Goal: Communication & Community: Answer question/provide support

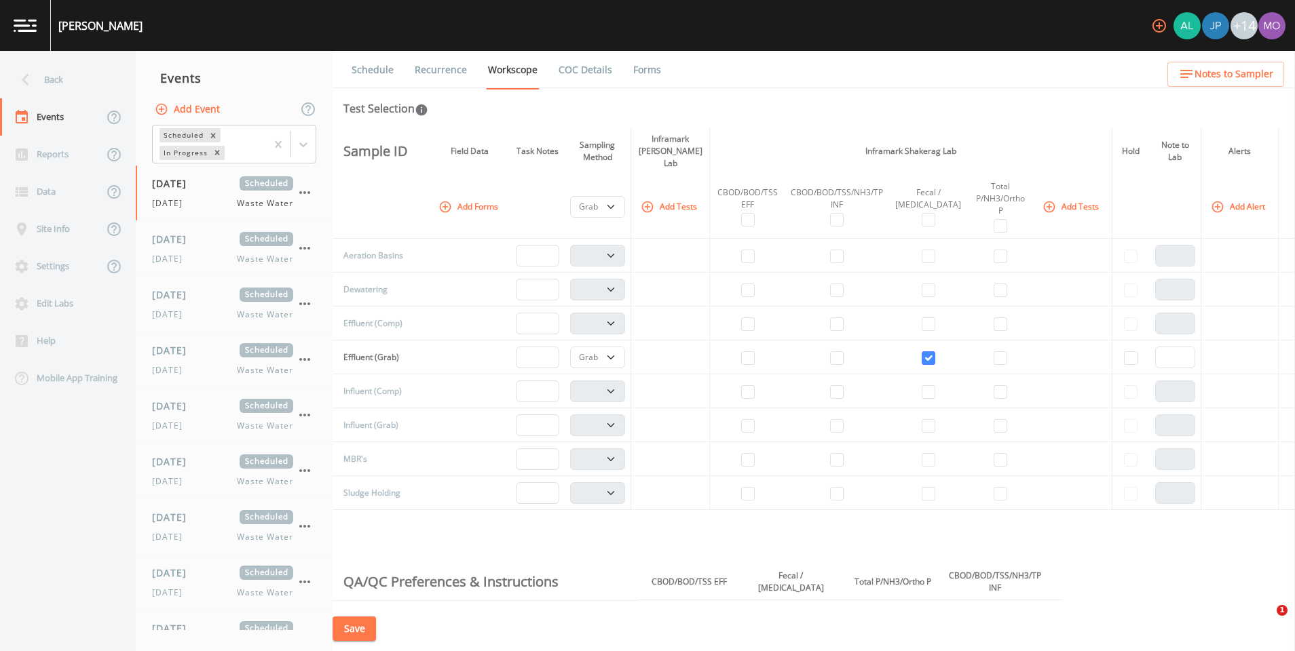
select select "092b3f94-5697-4c94-9891-da161916fdbb"
click at [62, 67] on div "Back" at bounding box center [61, 79] width 122 height 37
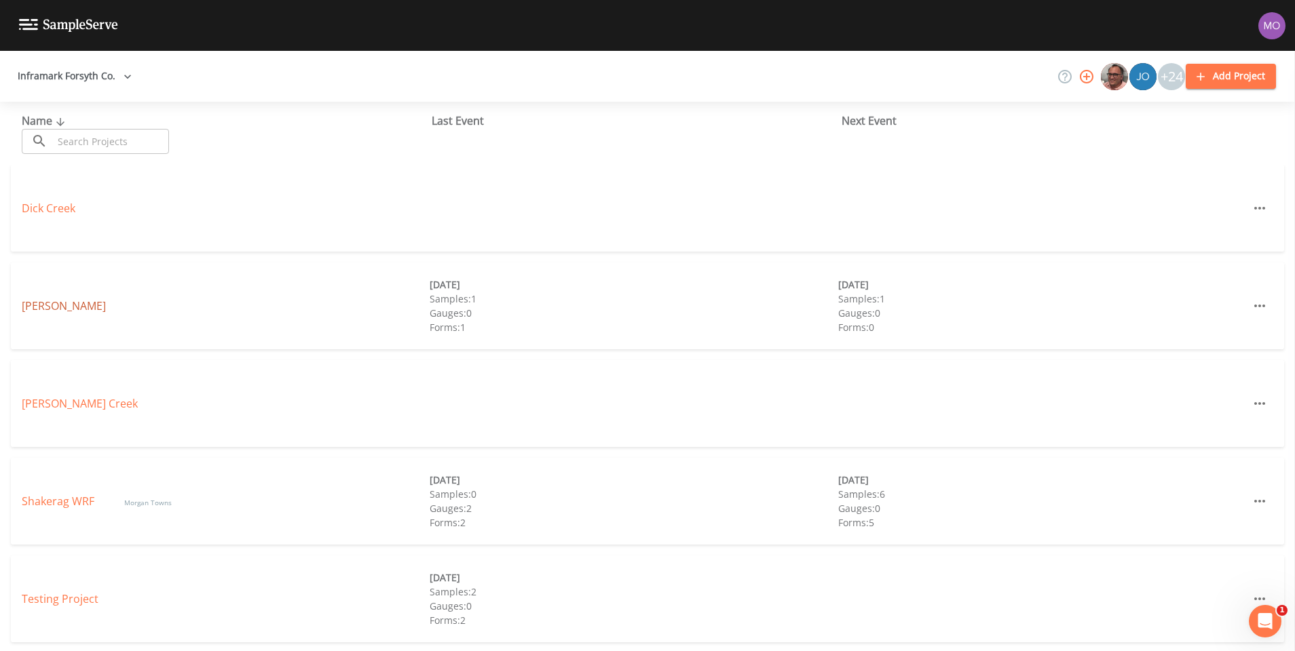
click at [47, 311] on link "[PERSON_NAME]" at bounding box center [64, 306] width 84 height 15
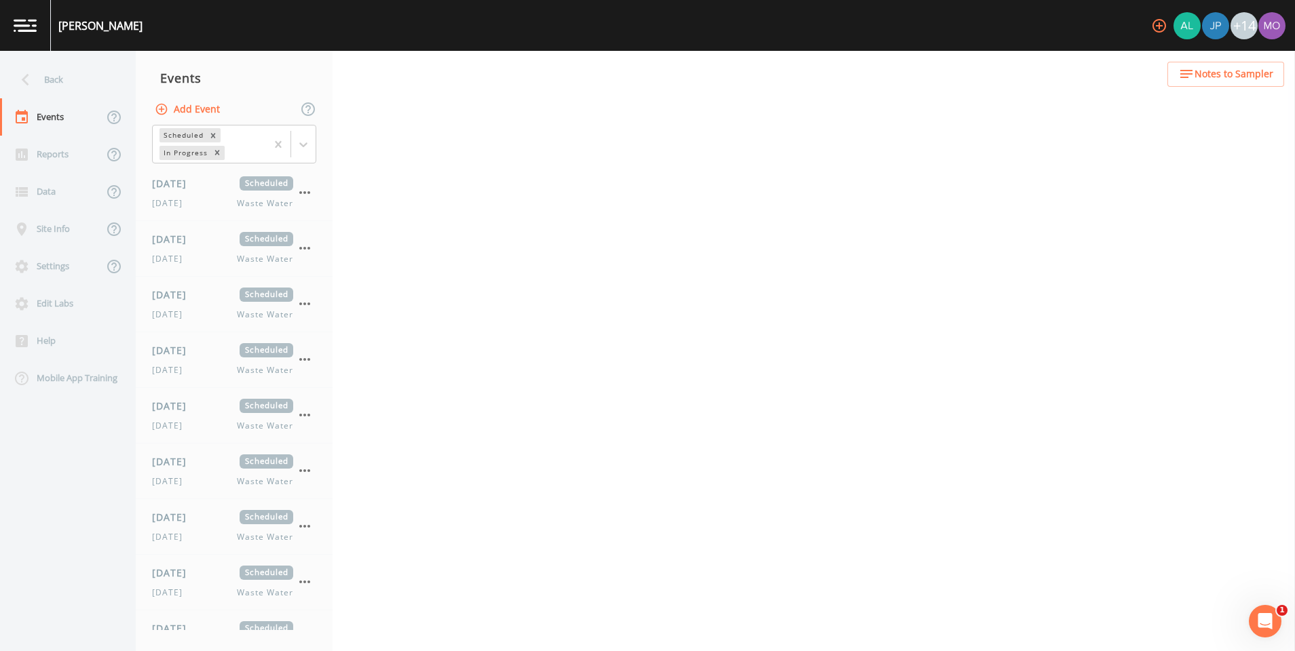
select select "092b3f94-5697-4c94-9891-da161916fdbb"
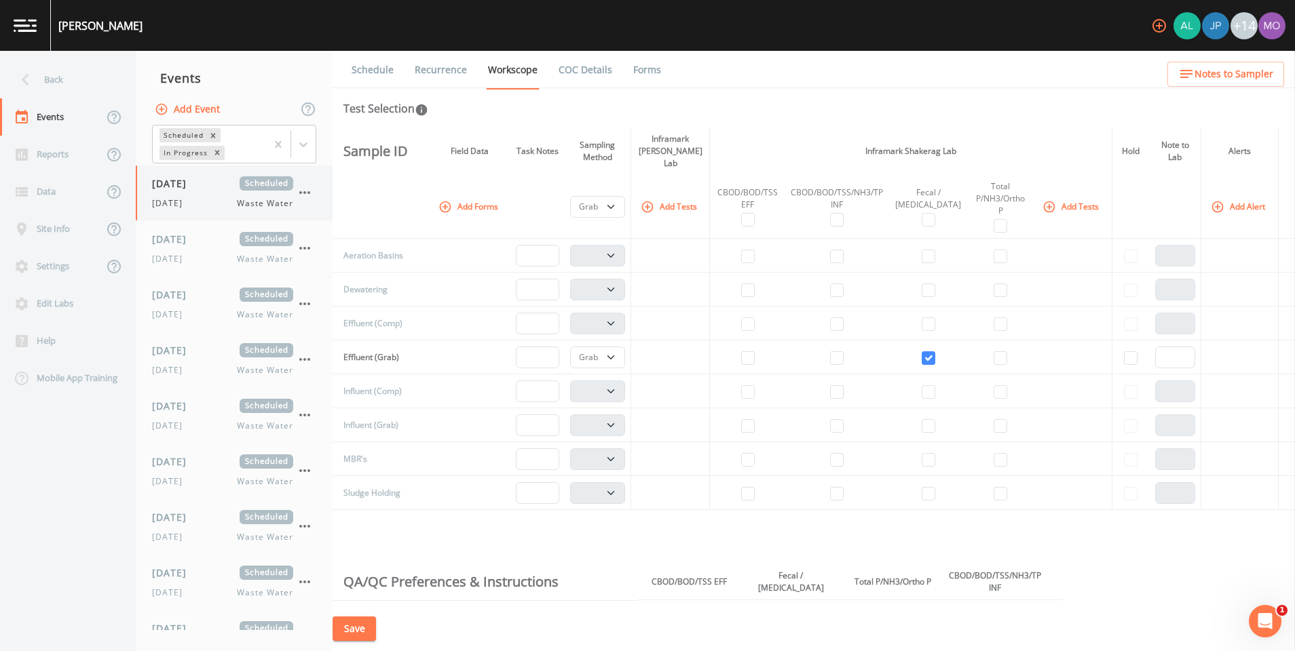
click at [181, 205] on span "[DATE]" at bounding box center [171, 203] width 39 height 12
select select "092b3f94-5697-4c94-9891-da161916fdbb"
click at [178, 245] on span "[DATE]" at bounding box center [174, 239] width 44 height 14
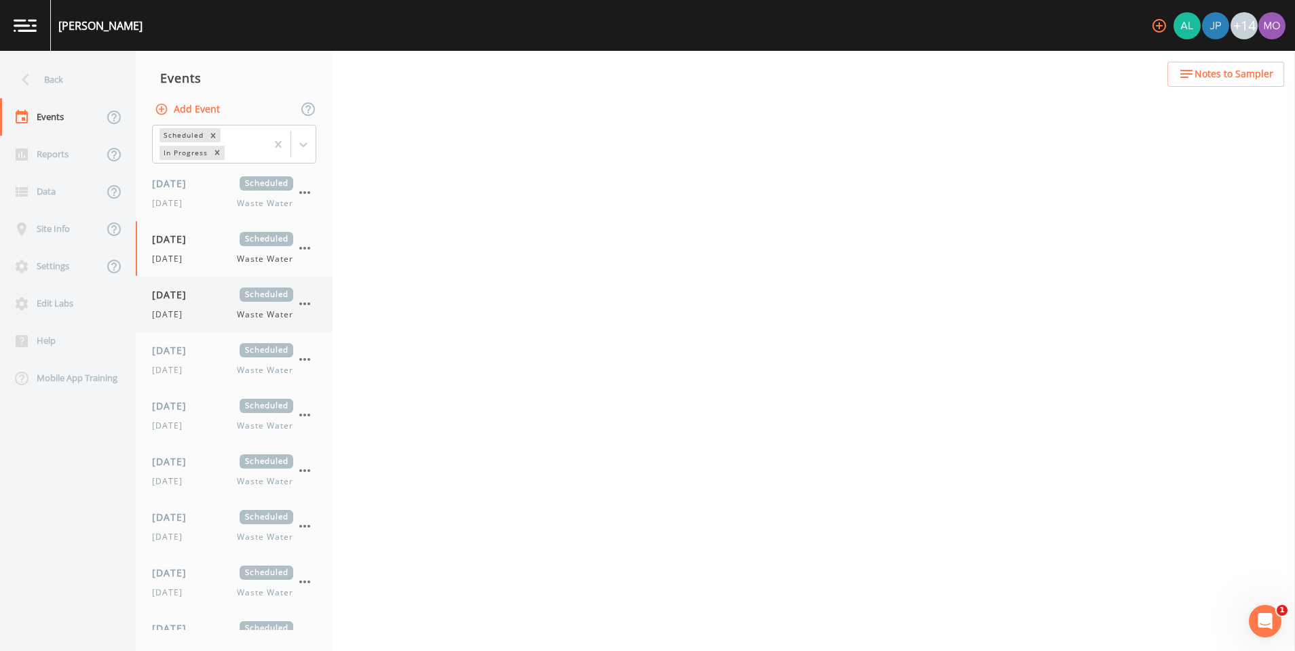
select select "092b3f94-5697-4c94-9891-da161916fdbb"
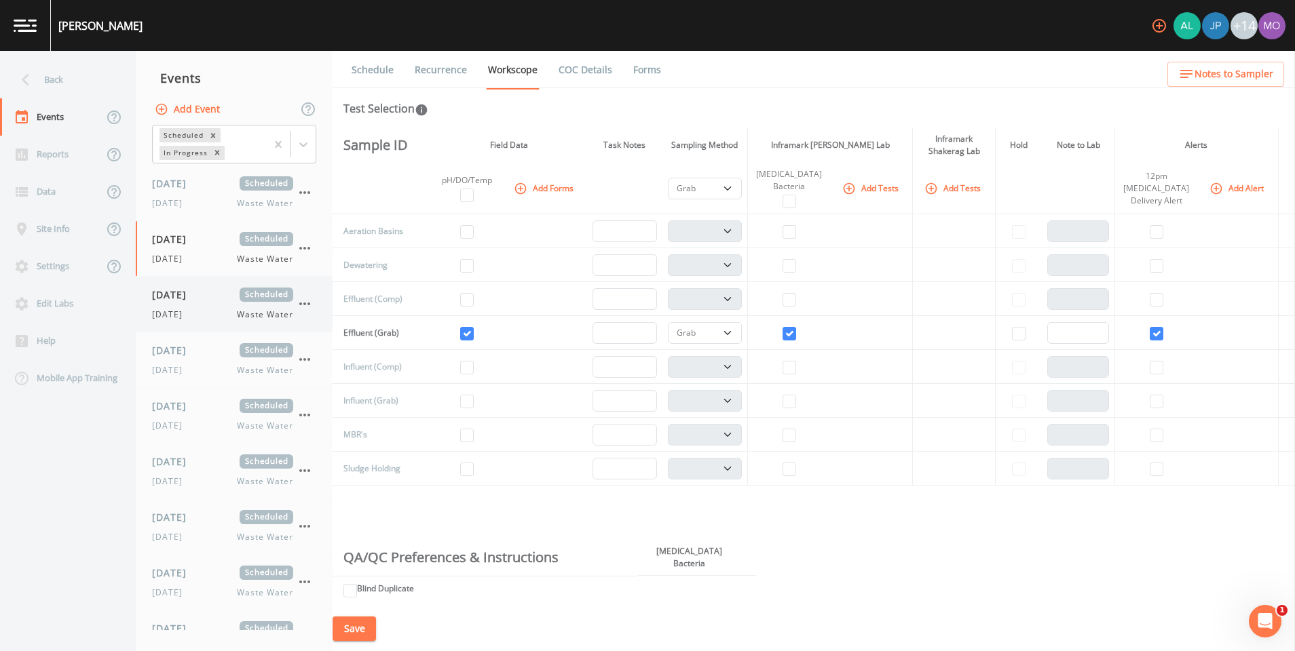
click at [170, 309] on span "[DATE]" at bounding box center [171, 315] width 39 height 12
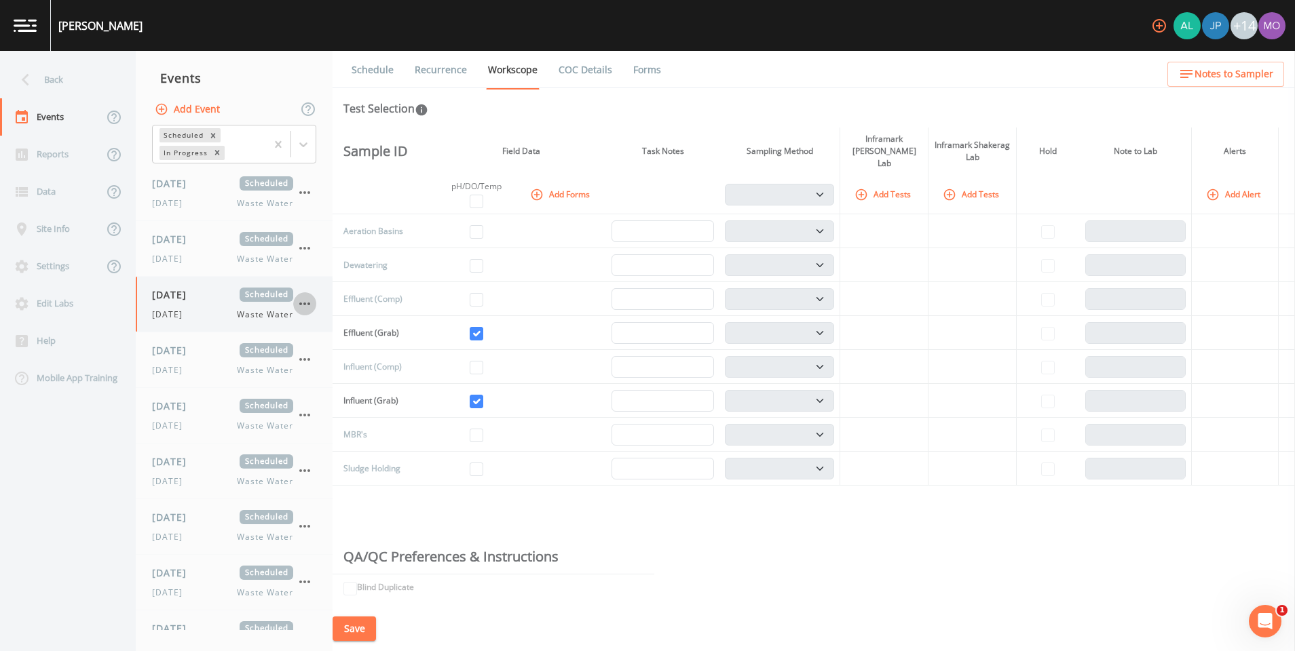
click at [311, 308] on icon "button" at bounding box center [305, 304] width 16 height 16
click at [324, 385] on div at bounding box center [316, 384] width 24 height 14
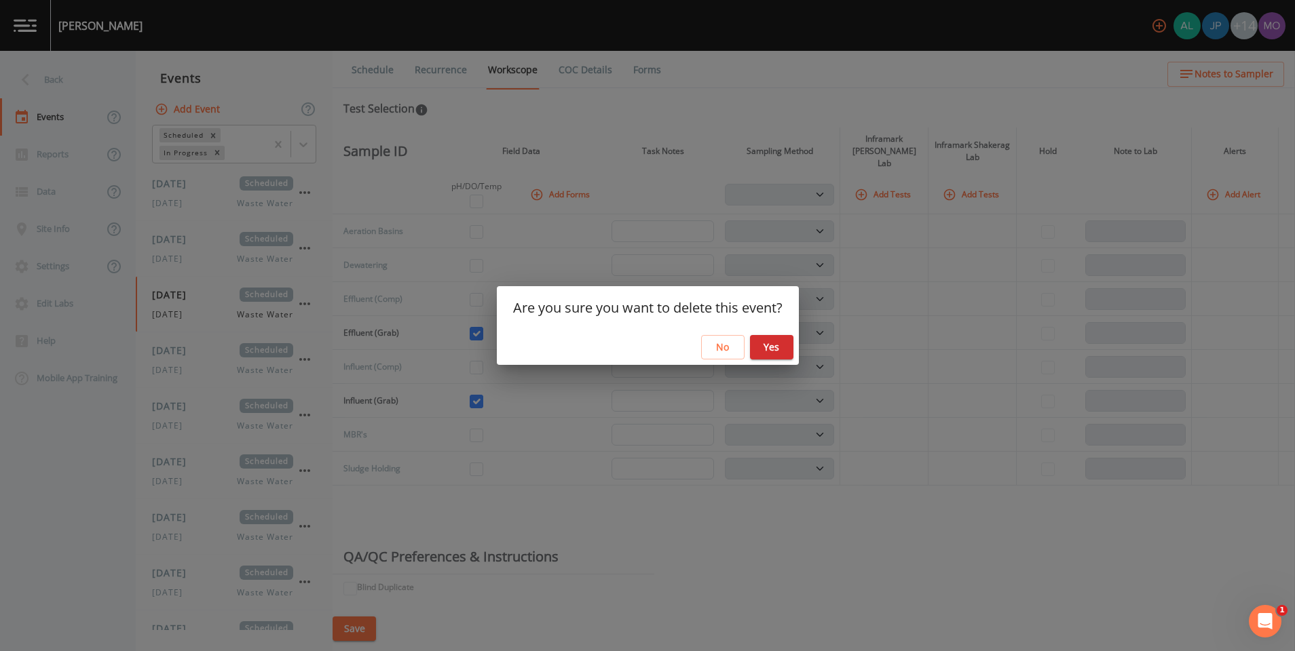
click at [776, 347] on button "Yes" at bounding box center [771, 347] width 43 height 25
select select "092b3f94-5697-4c94-9891-da161916fdbb"
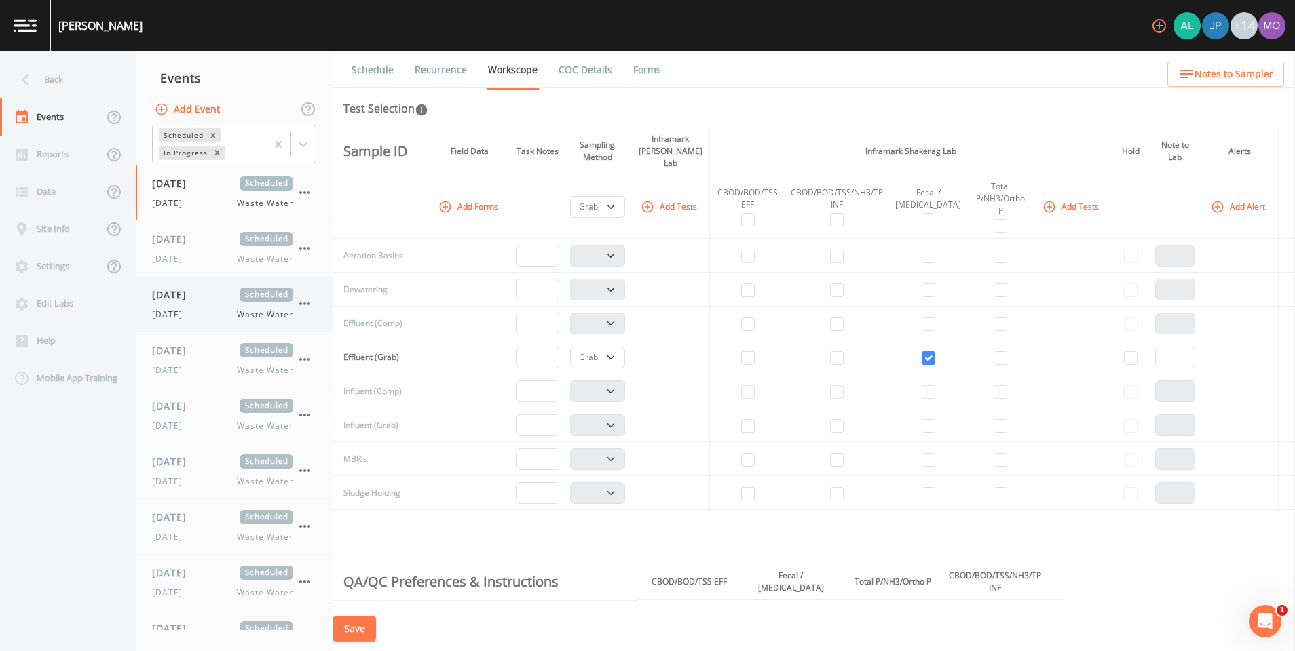
click at [193, 314] on div "[DATE] Waste Water" at bounding box center [222, 315] width 141 height 12
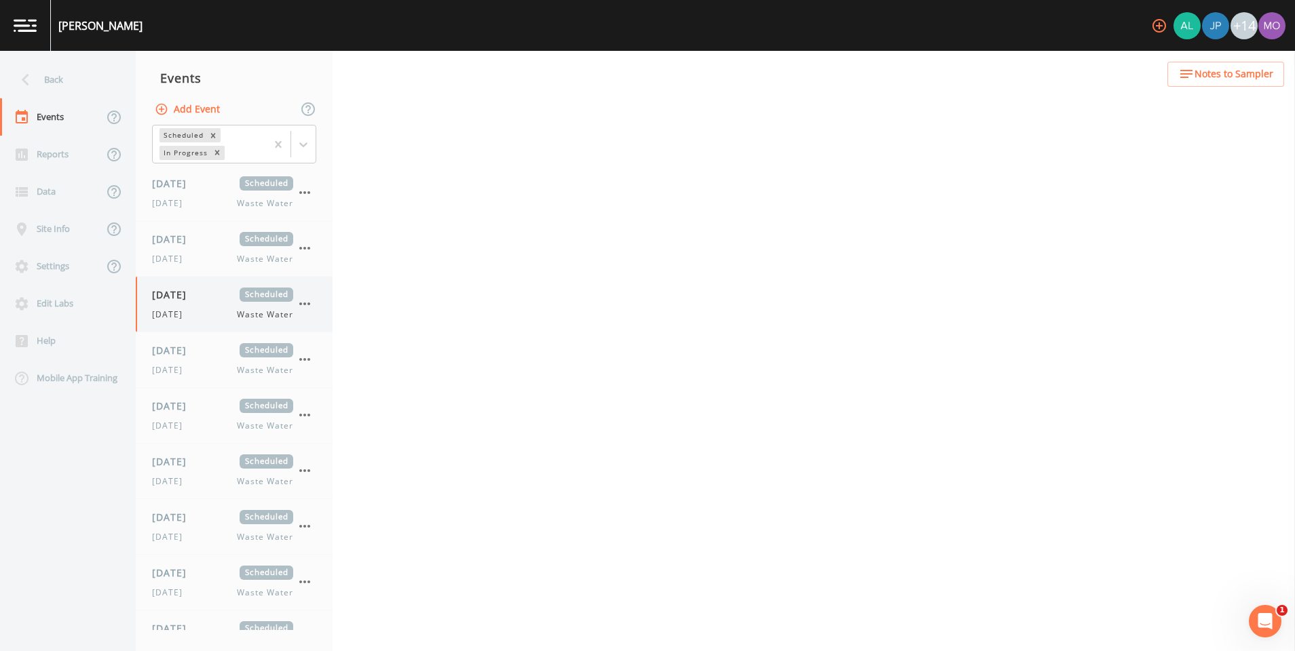
select select "092b3f94-5697-4c94-9891-da161916fdbb"
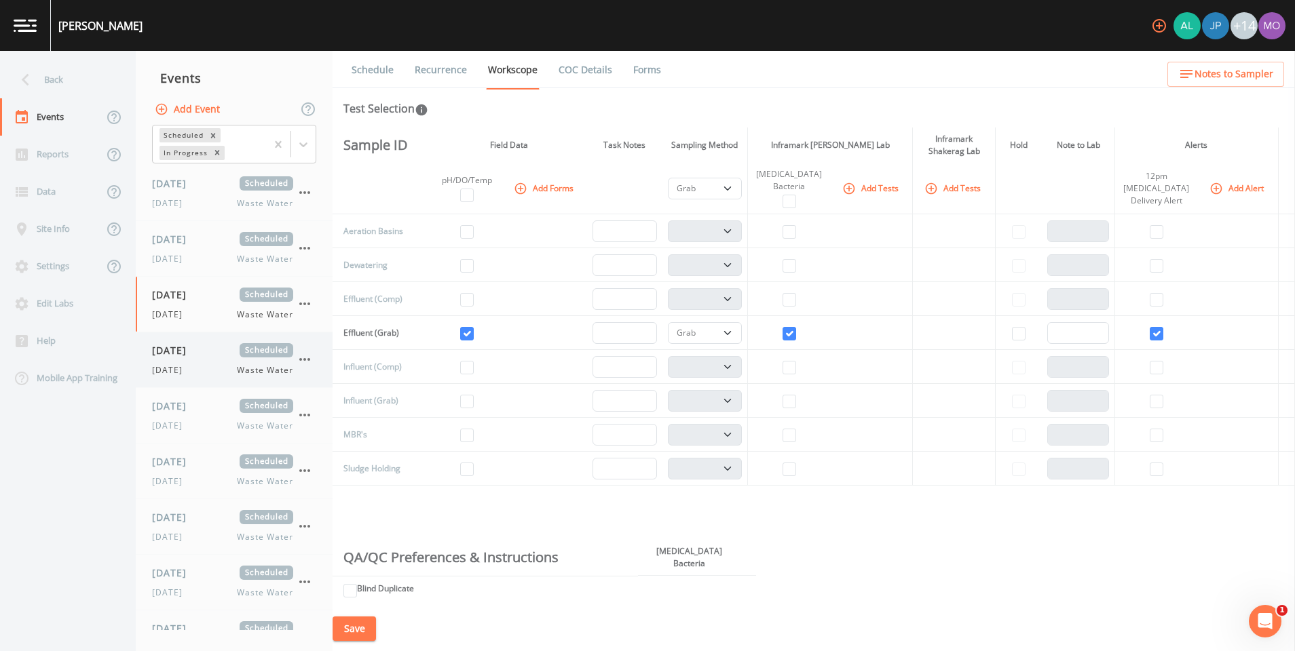
click at [189, 361] on div "[DATE] Scheduled [DATE] Waste Water" at bounding box center [222, 359] width 141 height 33
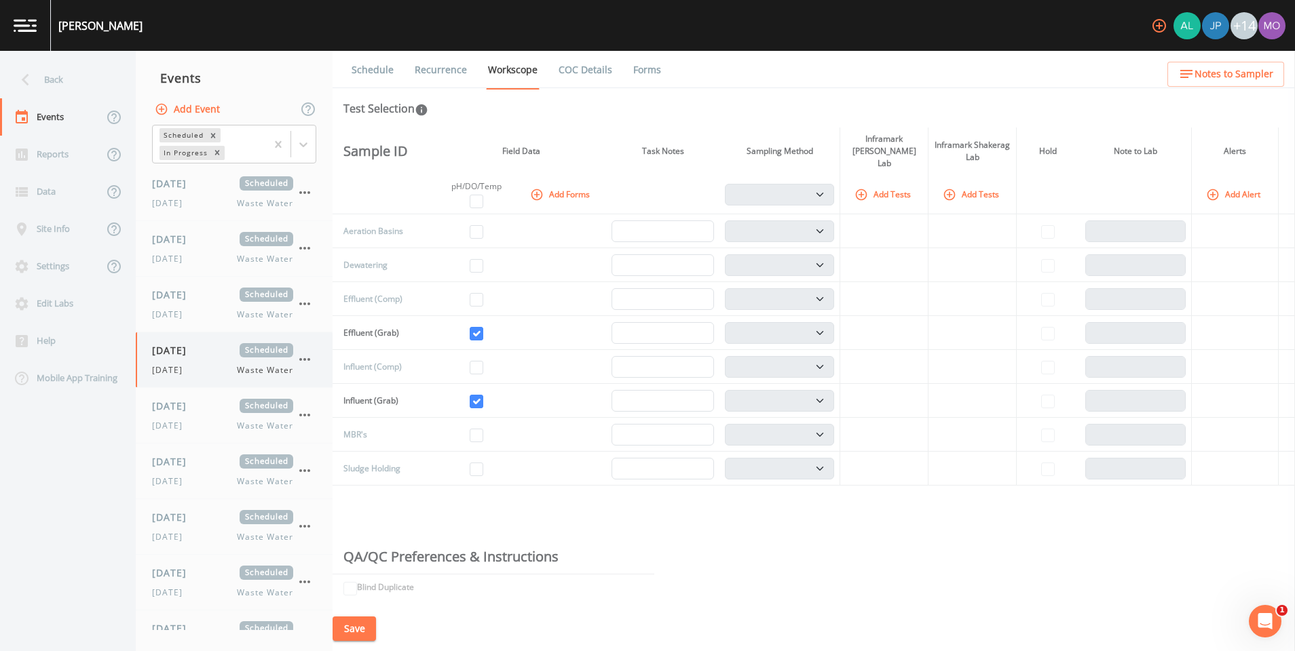
click at [309, 362] on icon "button" at bounding box center [305, 359] width 16 height 16
click at [331, 449] on li "Delete" at bounding box center [360, 439] width 134 height 24
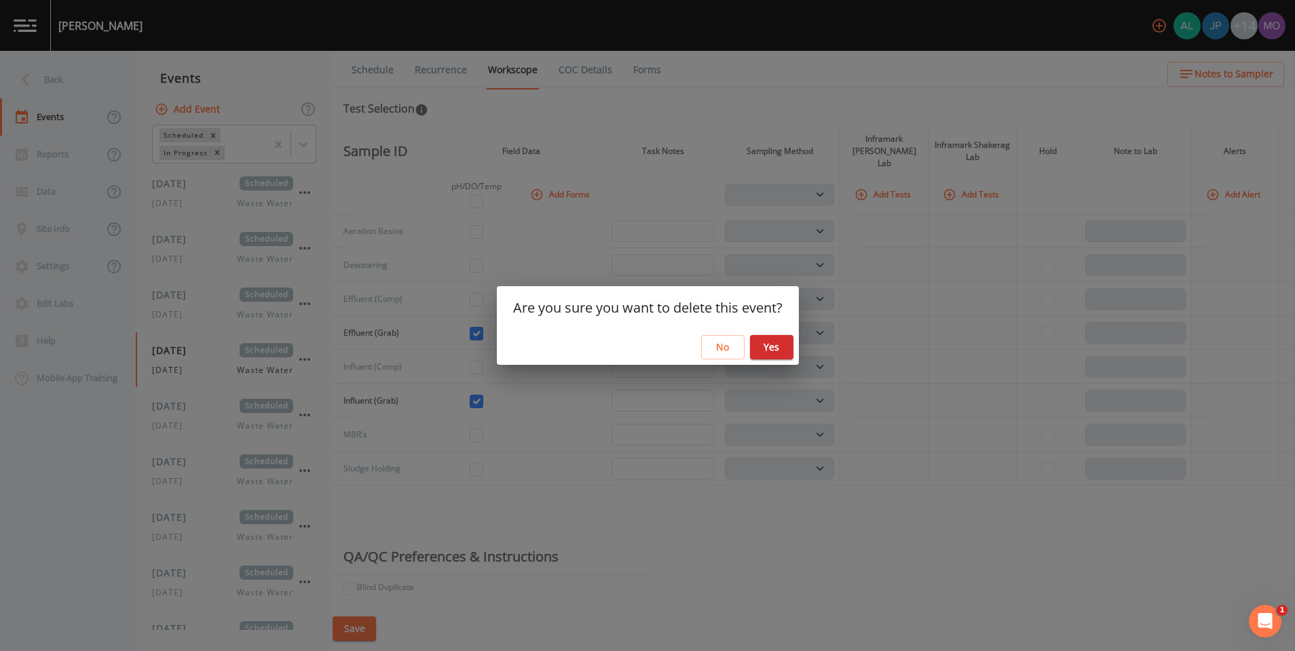
click at [784, 345] on button "Yes" at bounding box center [771, 347] width 43 height 25
select select "092b3f94-5697-4c94-9891-da161916fdbb"
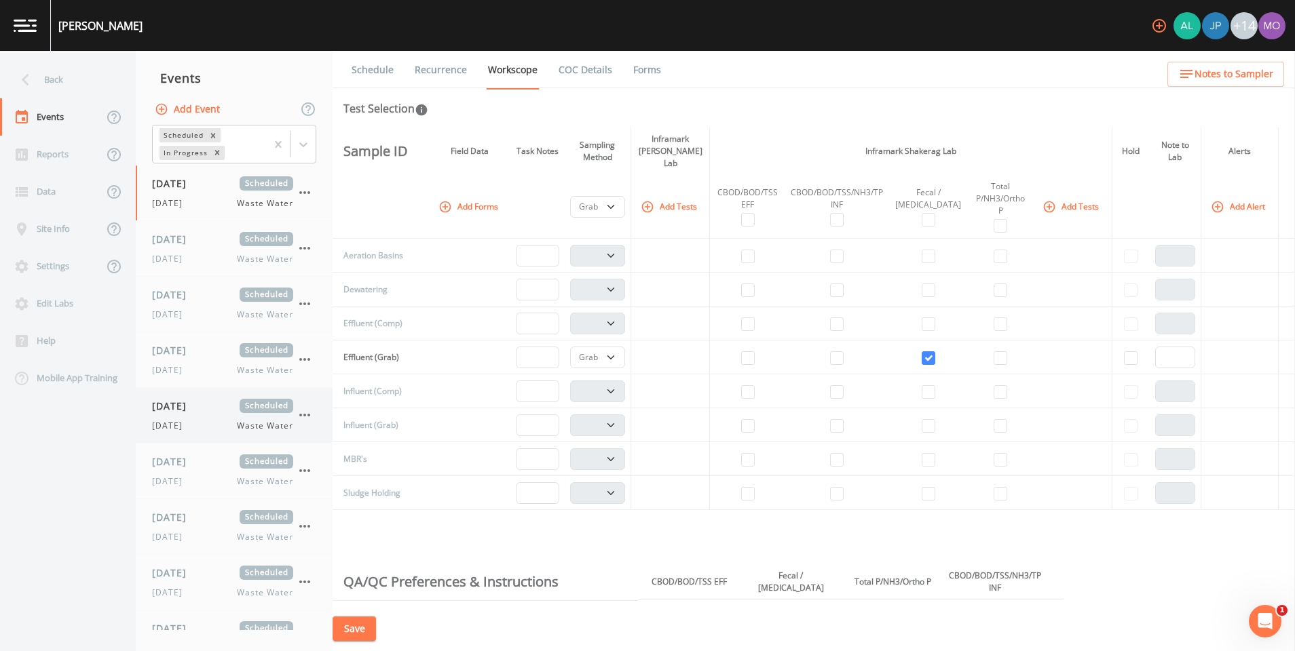
click at [310, 414] on icon "button" at bounding box center [305, 415] width 16 height 16
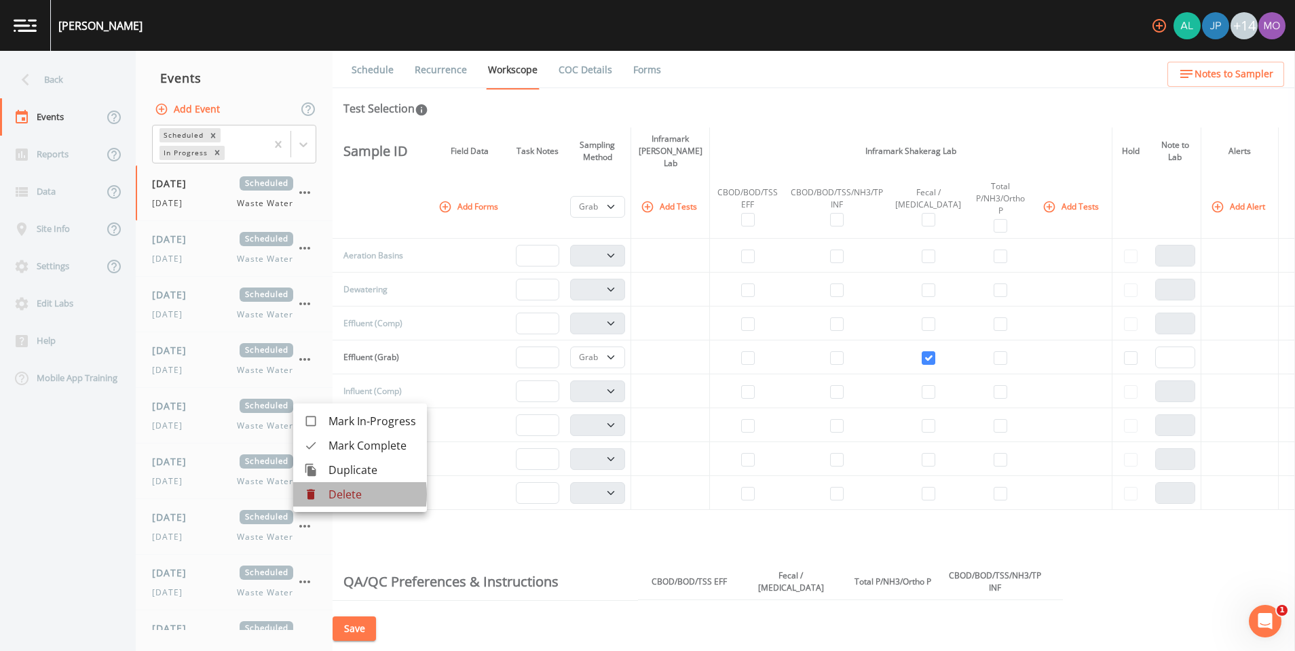
click at [334, 495] on p "Delete" at bounding box center [372, 495] width 88 height 16
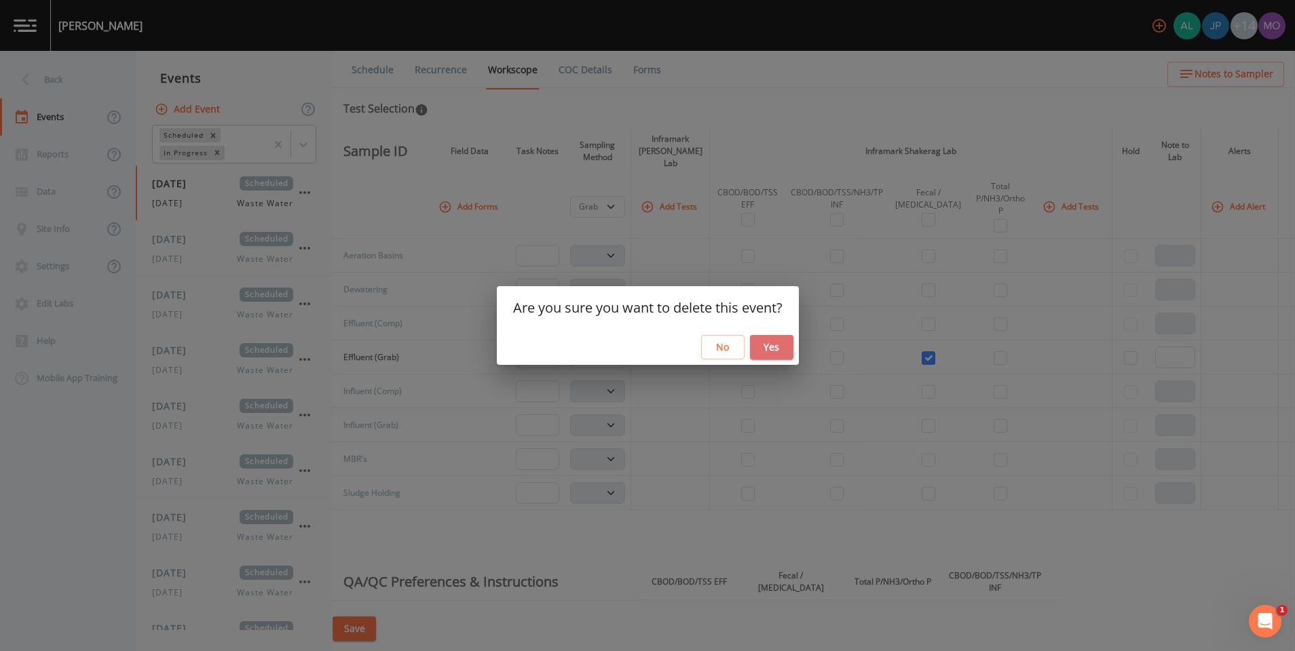
click at [772, 343] on button "Yes" at bounding box center [771, 347] width 43 height 25
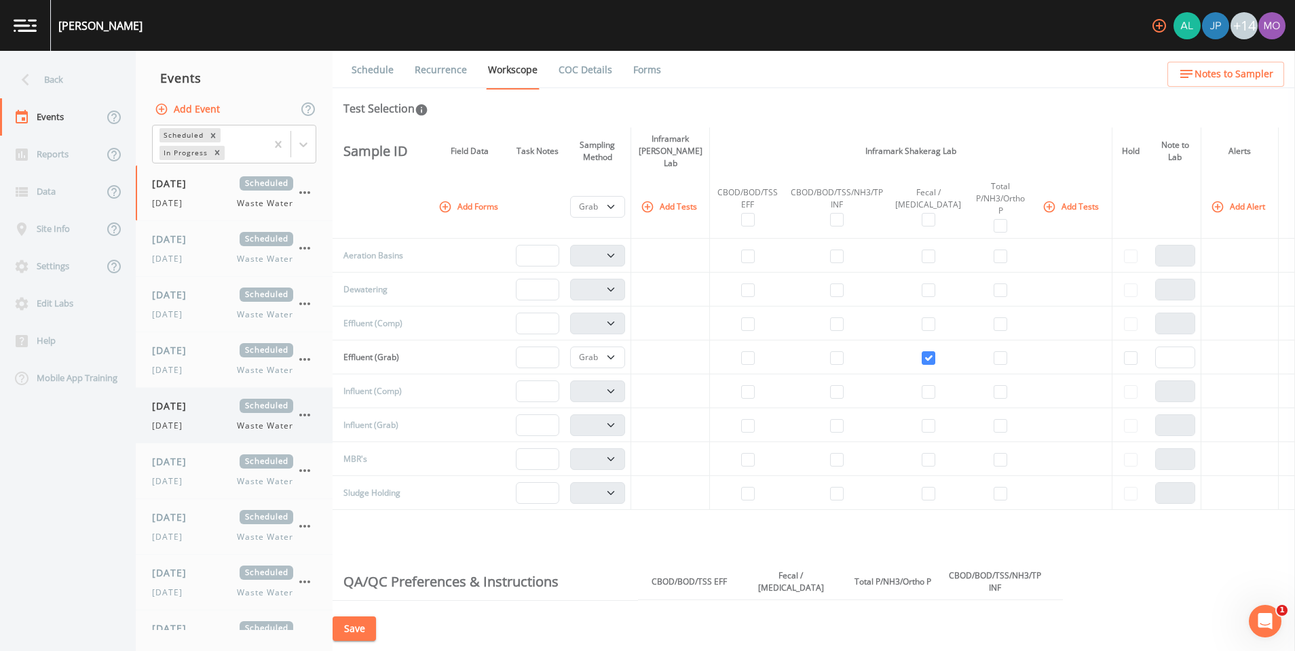
click at [174, 417] on div "[DATE] Scheduled [DATE] Waste Water" at bounding box center [222, 415] width 141 height 33
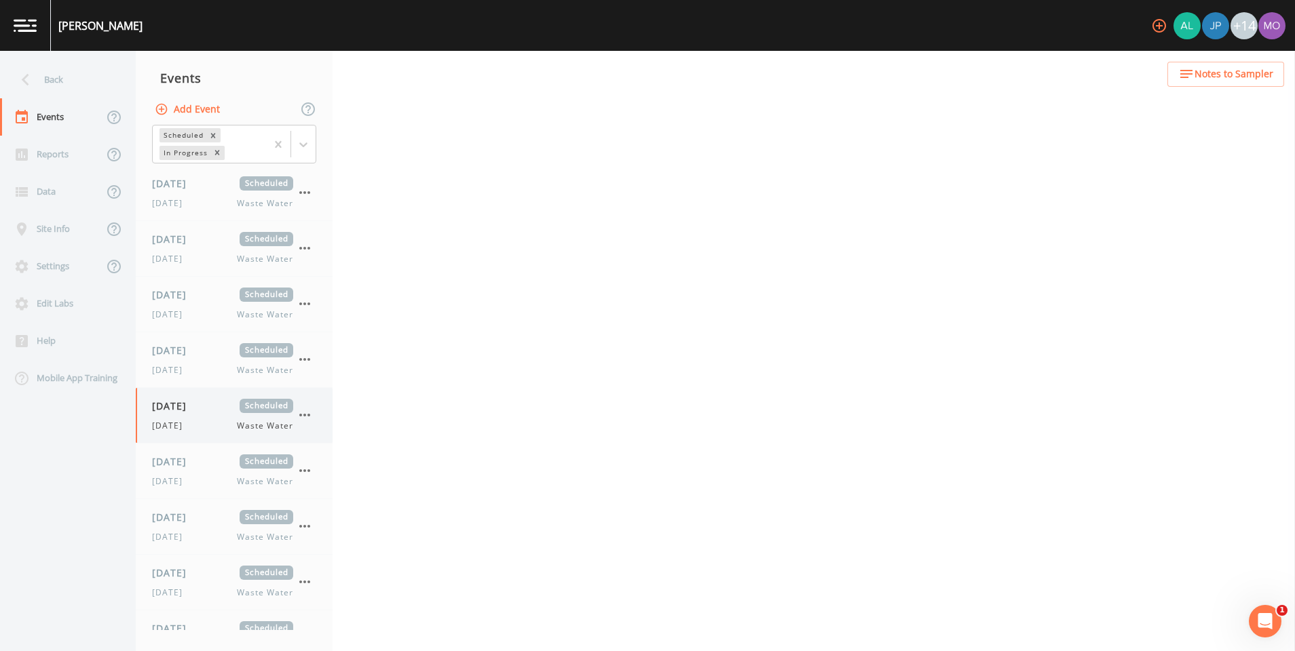
select select "b6a3c313-748b-4795-a028-792ad310bd60"
select select "092b3f94-5697-4c94-9891-da161916fdbb"
select select "b6a3c313-748b-4795-a028-792ad310bd60"
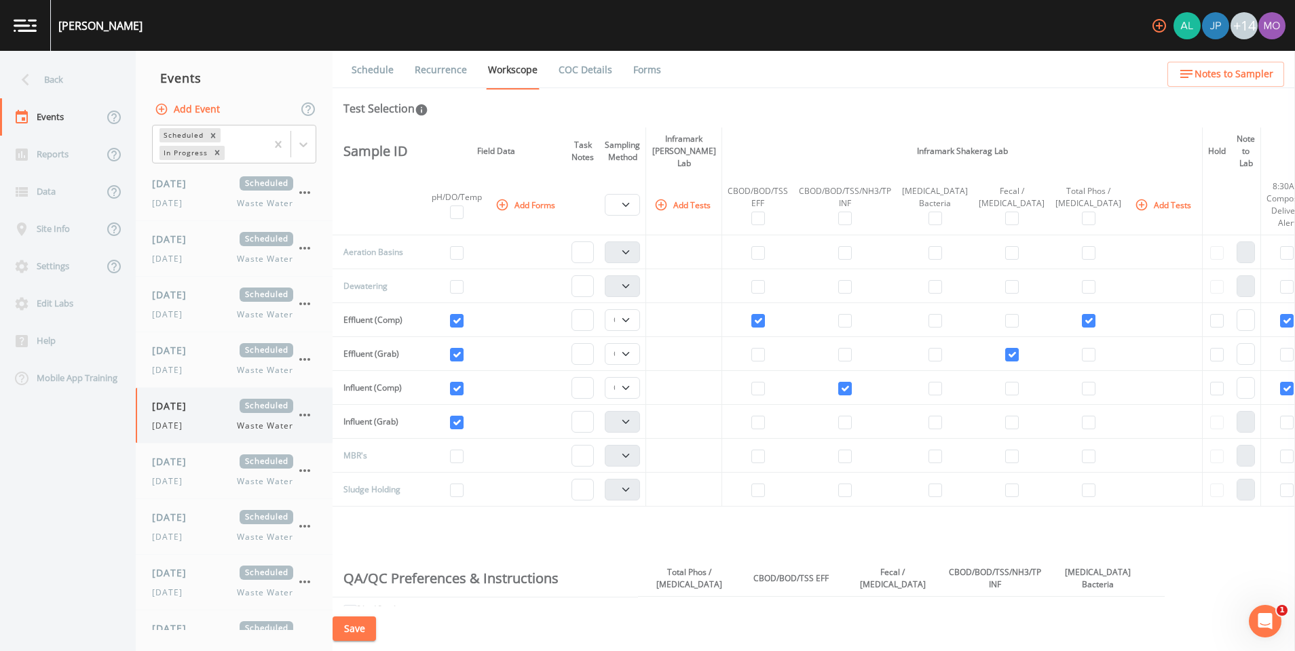
click at [305, 417] on icon "button" at bounding box center [305, 415] width 16 height 16
click at [323, 493] on div at bounding box center [316, 495] width 24 height 14
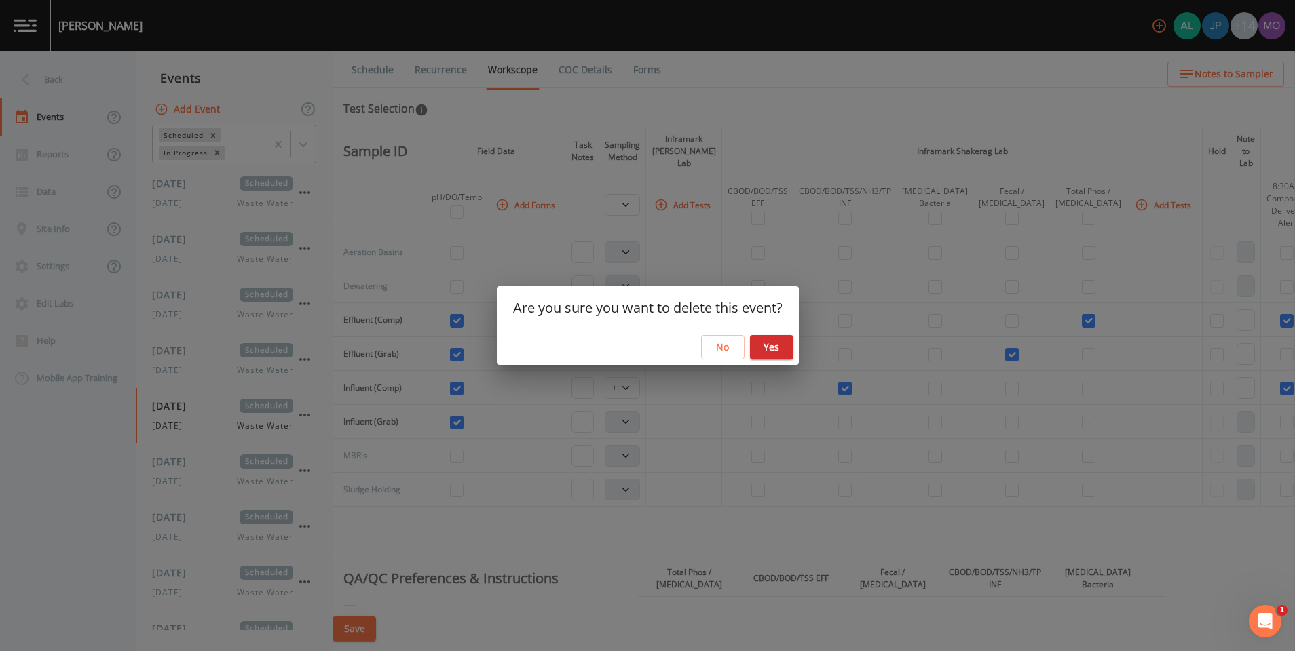
click at [769, 347] on button "Yes" at bounding box center [771, 347] width 43 height 25
select select "092b3f94-5697-4c94-9891-da161916fdbb"
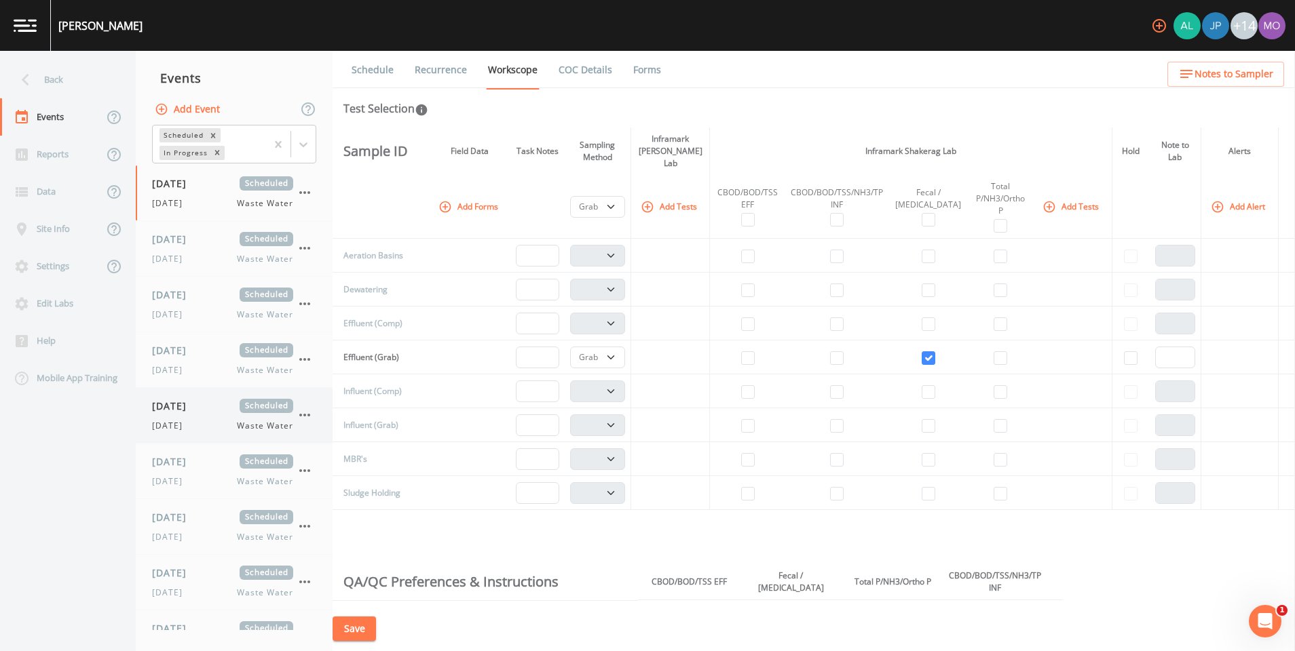
click at [199, 418] on div "[DATE] Scheduled [DATE] Waste Water" at bounding box center [222, 415] width 141 height 33
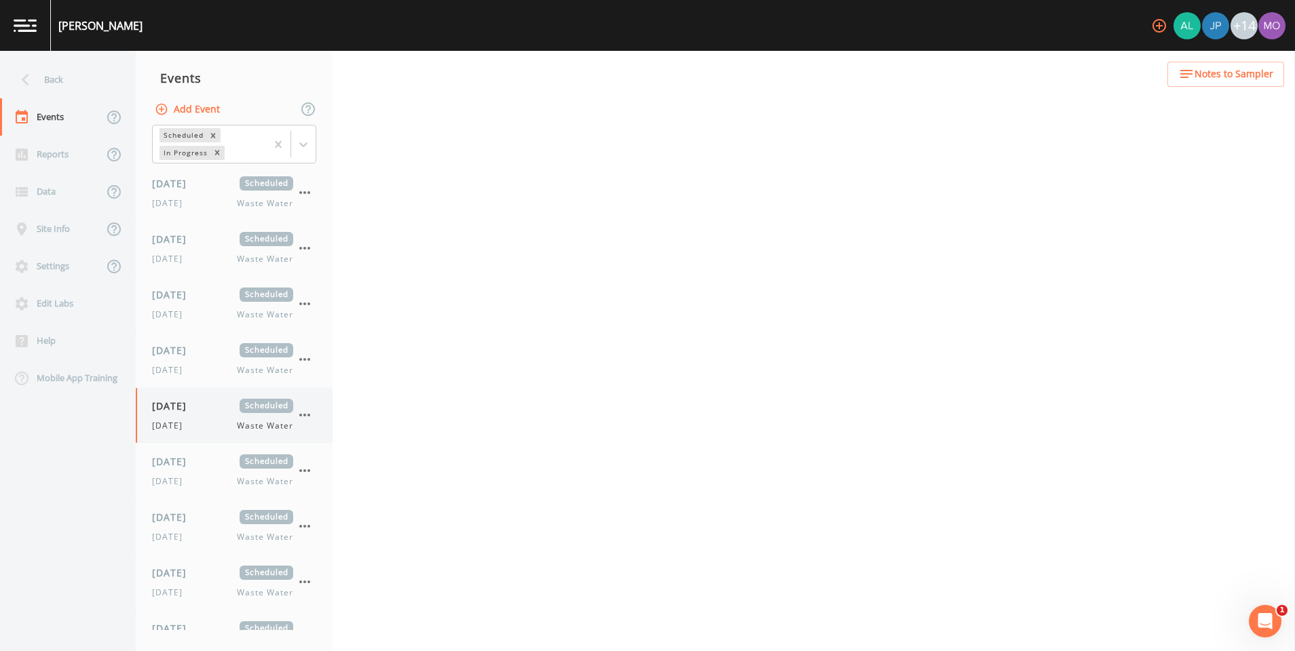
select select "092b3f94-5697-4c94-9891-da161916fdbb"
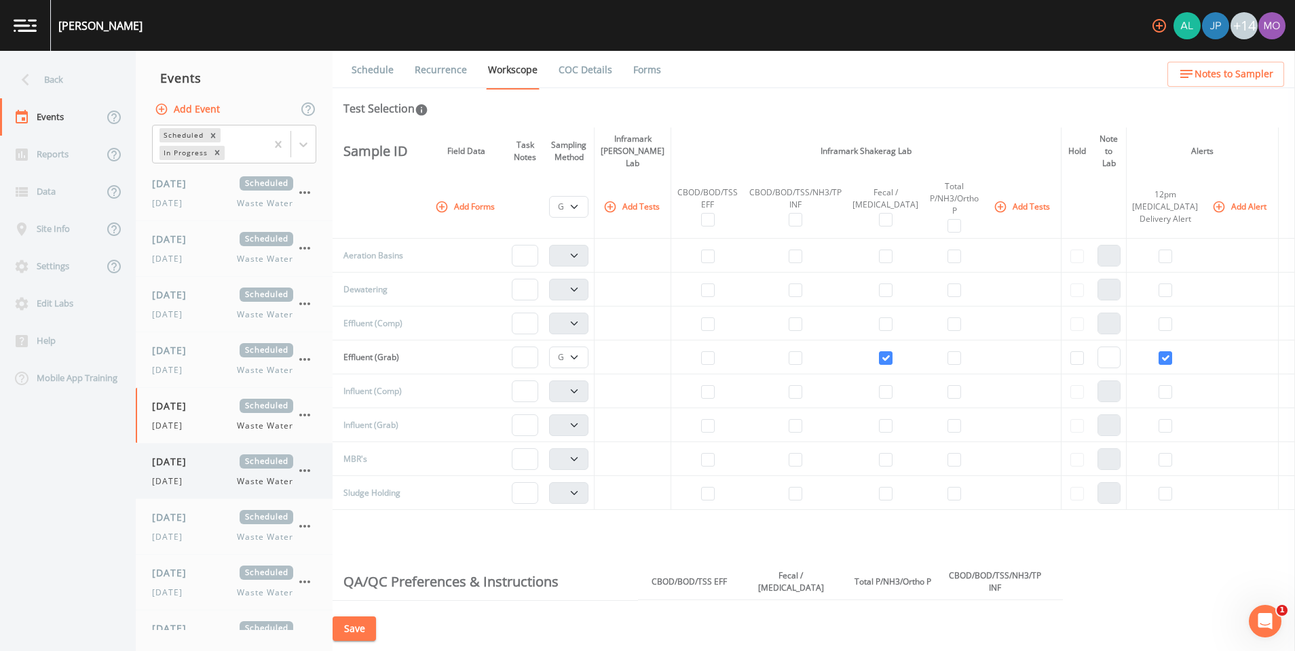
click at [189, 465] on span "[DATE]" at bounding box center [174, 462] width 44 height 14
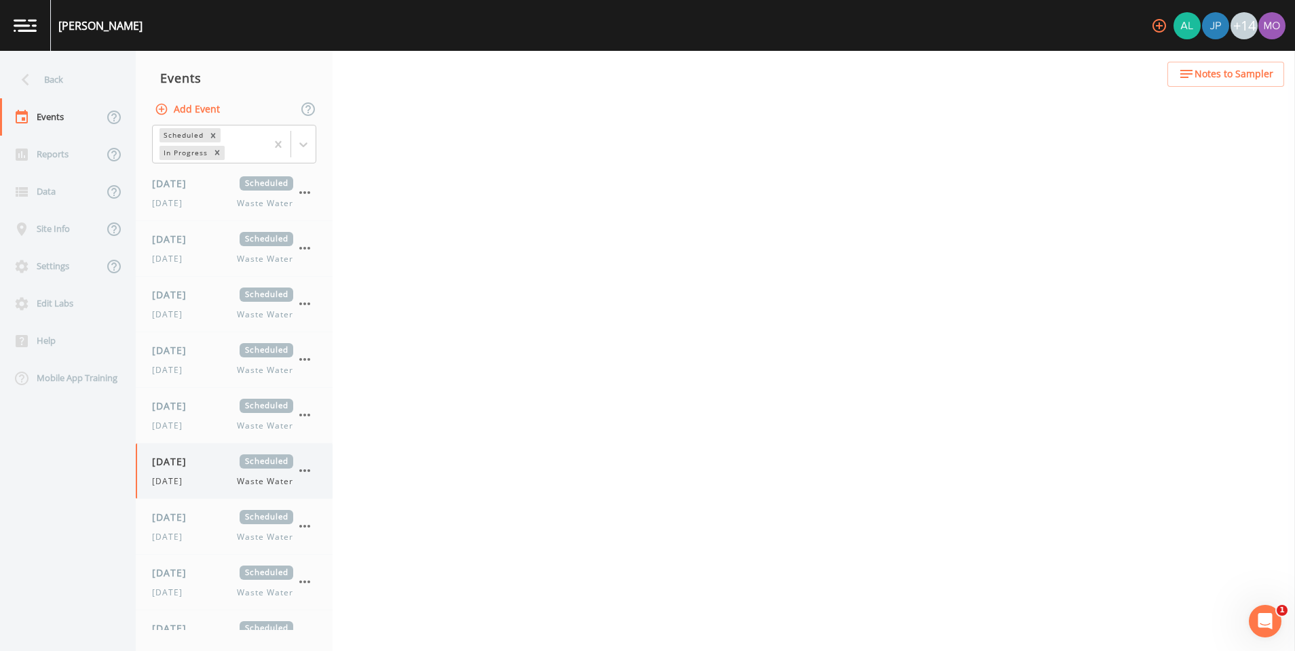
select select "b6a3c313-748b-4795-a028-792ad310bd60"
select select "092b3f94-5697-4c94-9891-da161916fdbb"
select select "b6a3c313-748b-4795-a028-792ad310bd60"
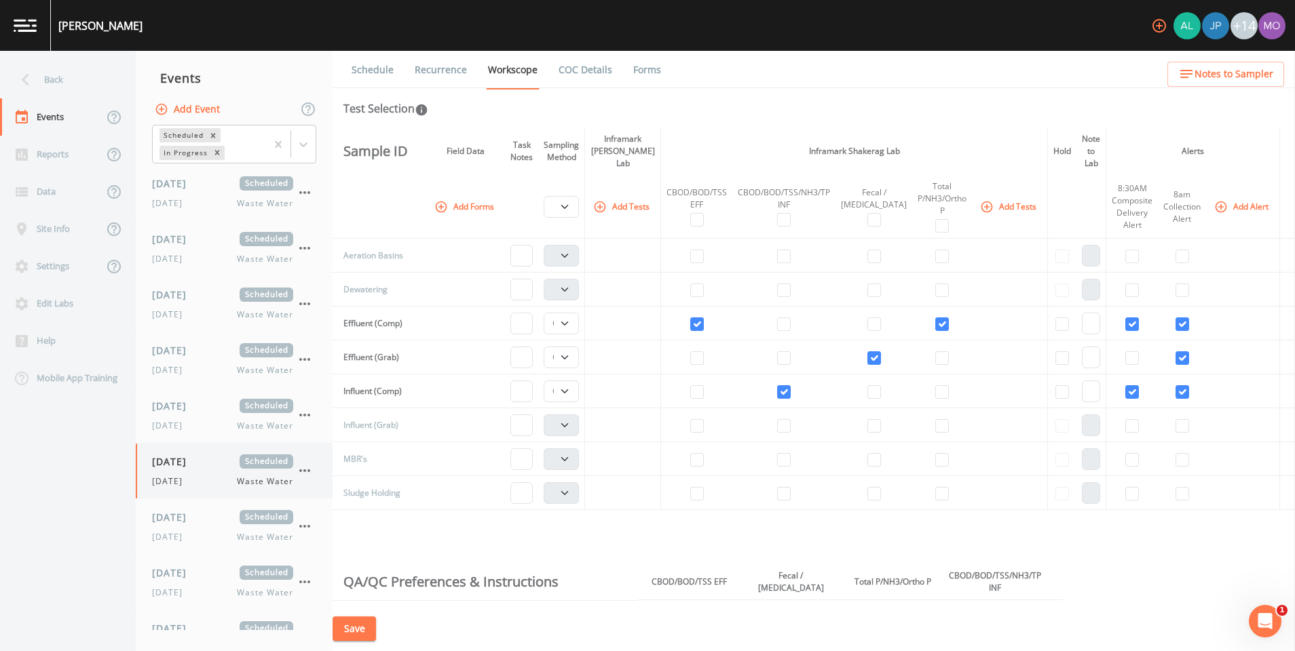
click at [307, 474] on icon "button" at bounding box center [305, 471] width 16 height 16
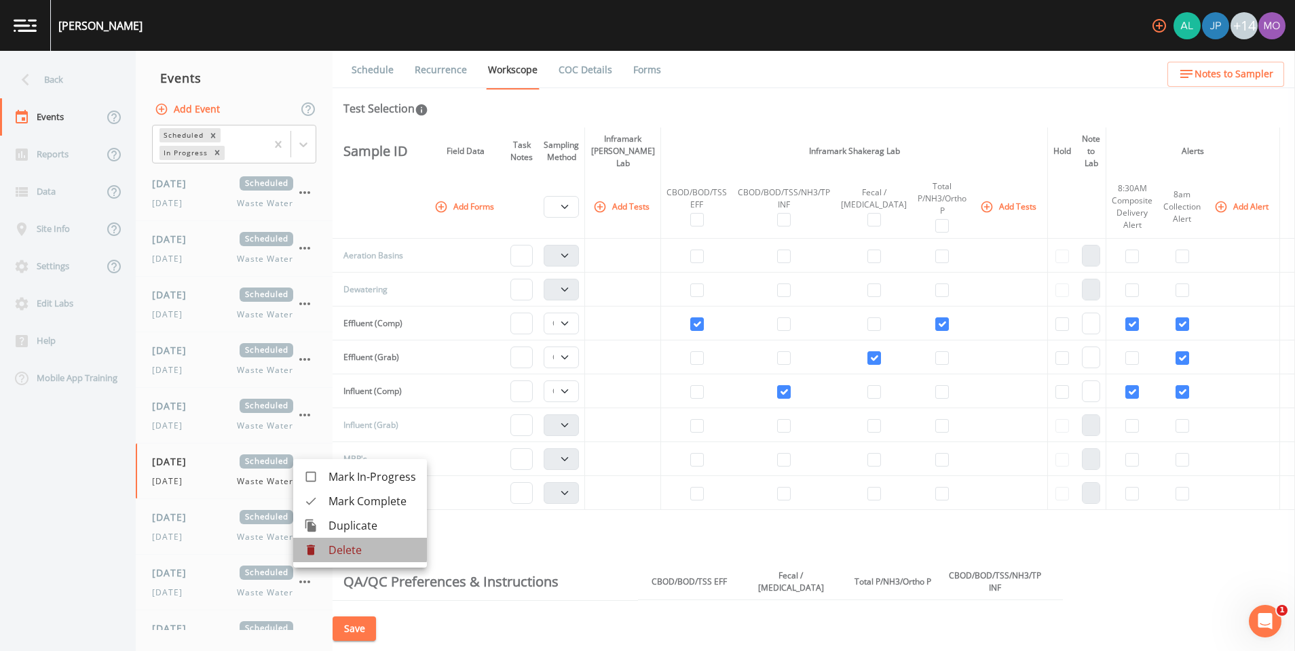
click at [332, 549] on p "Delete" at bounding box center [372, 550] width 88 height 16
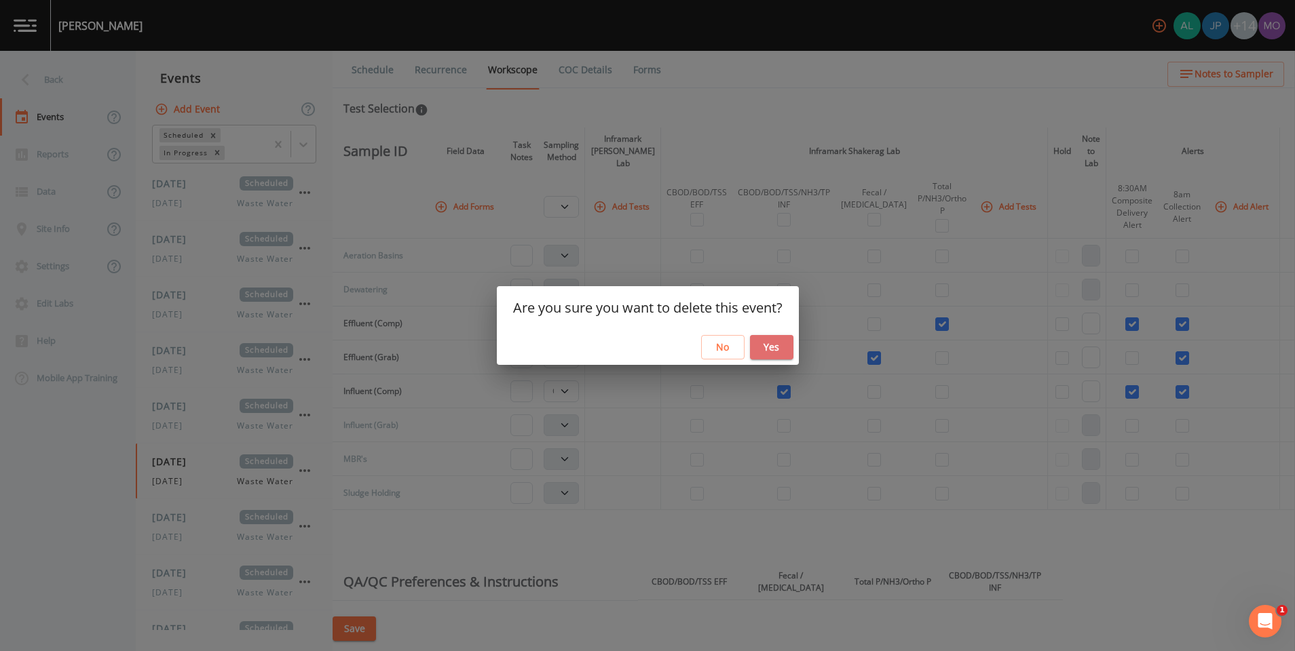
click at [774, 341] on button "Yes" at bounding box center [771, 347] width 43 height 25
select select "092b3f94-5697-4c94-9891-da161916fdbb"
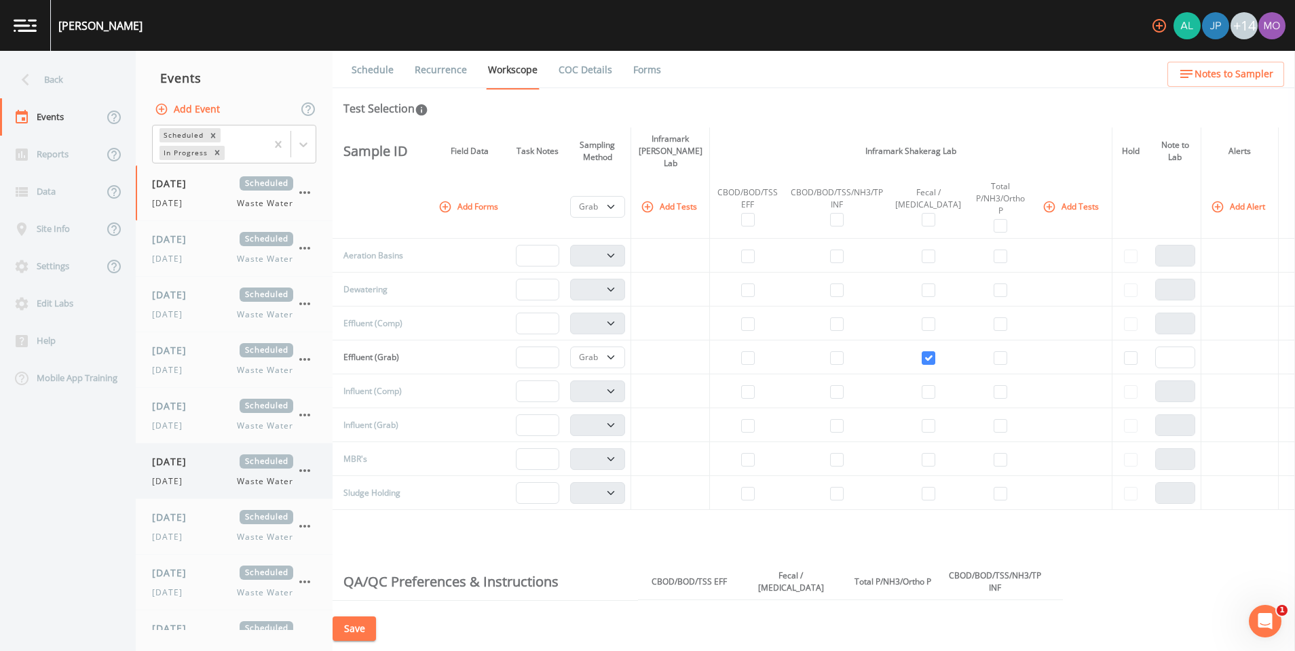
click at [184, 476] on span "[DATE]" at bounding box center [171, 482] width 39 height 12
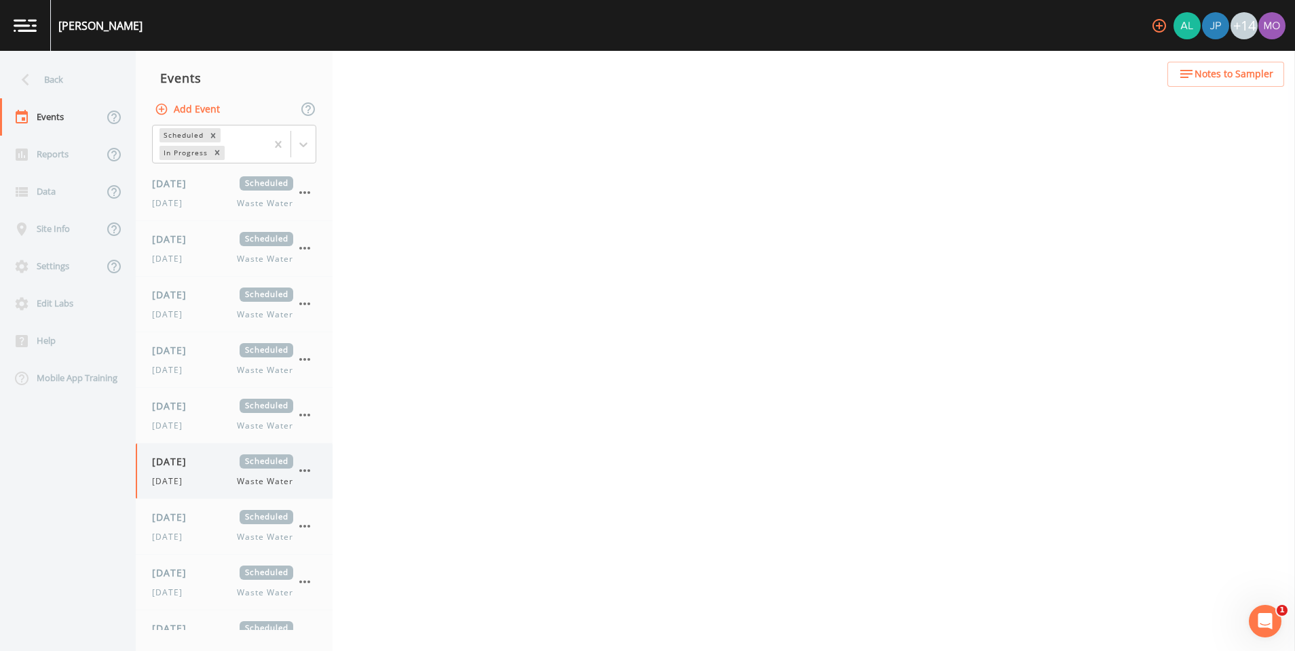
select select "b6a3c313-748b-4795-a028-792ad310bd60"
select select "092b3f94-5697-4c94-9891-da161916fdbb"
select select "b6a3c313-748b-4795-a028-792ad310bd60"
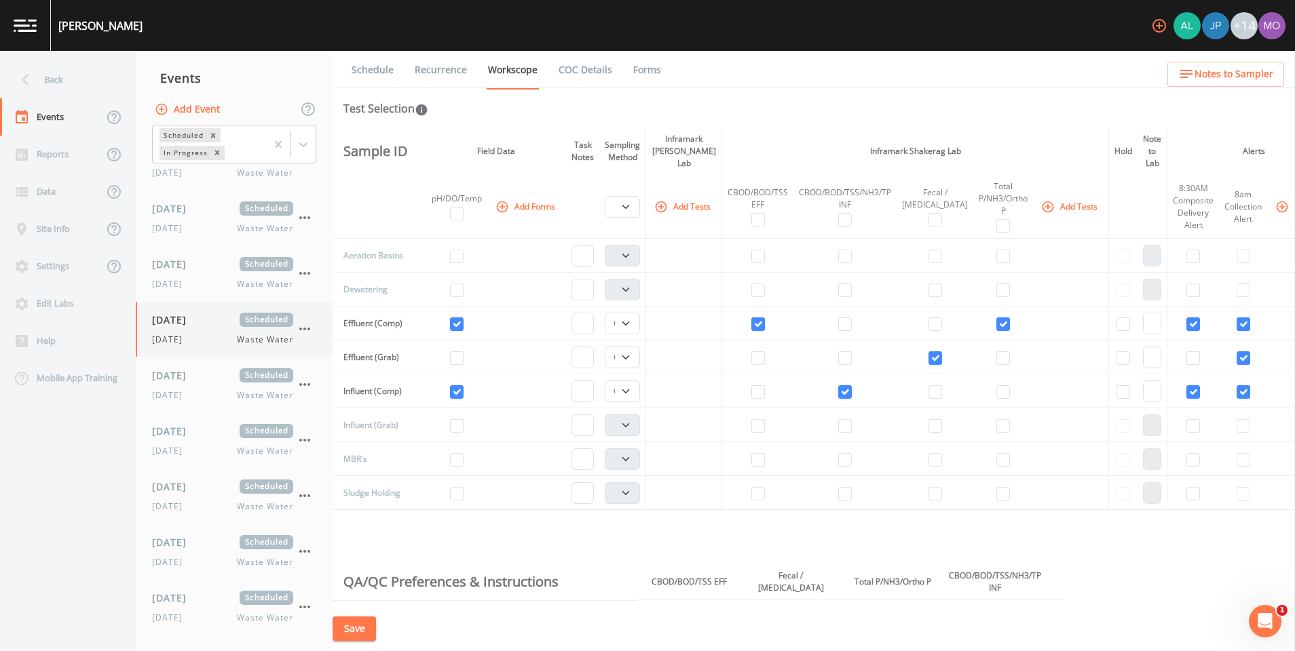
scroll to position [140, 0]
click at [69, 490] on nav "Back Events Reports Data Site Info Settings Edit Labs Help Mobile App Training" at bounding box center [68, 351] width 136 height 601
click at [38, 31] on link at bounding box center [25, 25] width 51 height 51
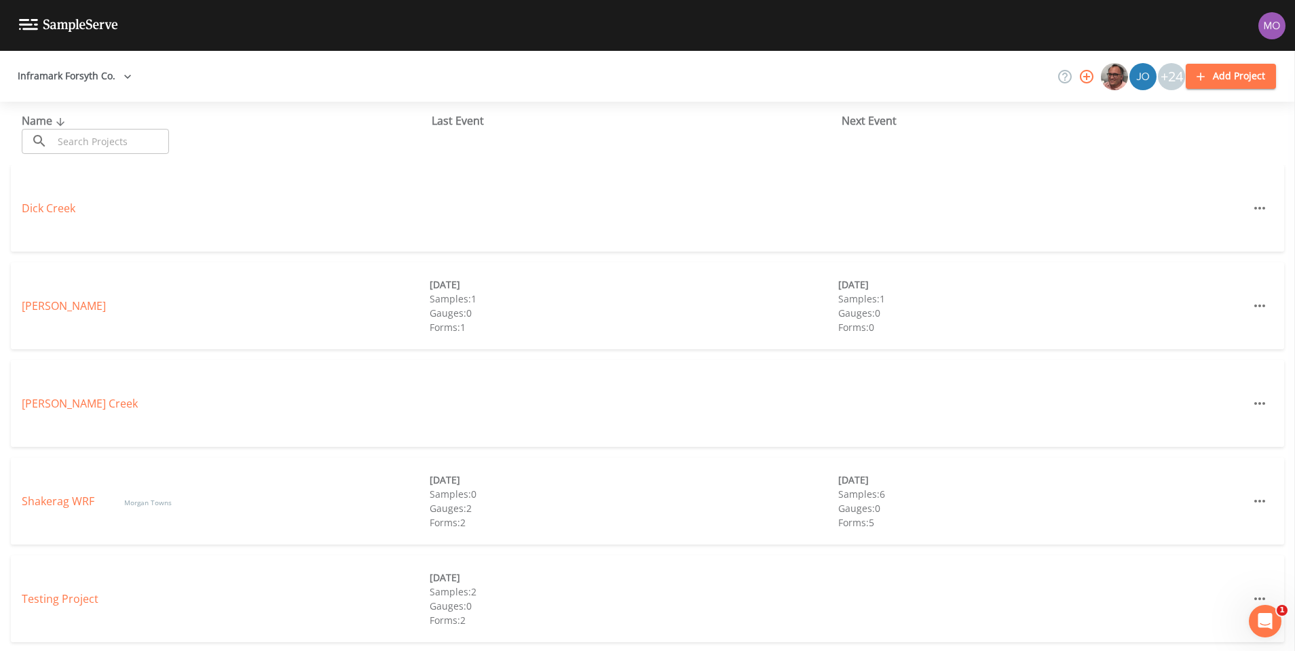
click at [87, 72] on button "Inframark Forsyth Co." at bounding box center [74, 76] width 125 height 25
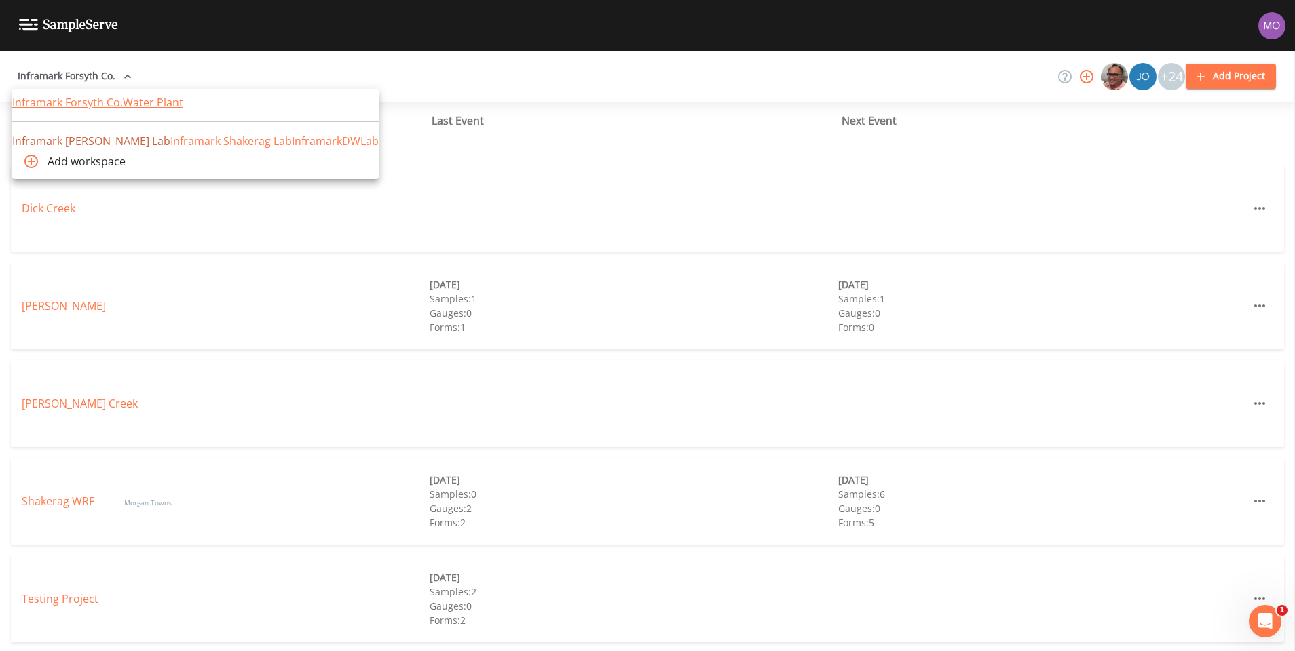
click at [81, 149] on link "Inframark [PERSON_NAME] Lab" at bounding box center [91, 141] width 158 height 15
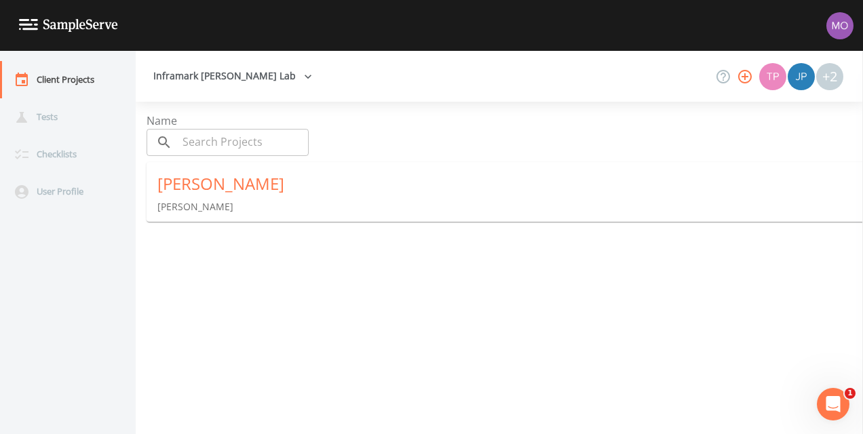
click at [748, 77] on icon "button" at bounding box center [745, 77] width 14 height 14
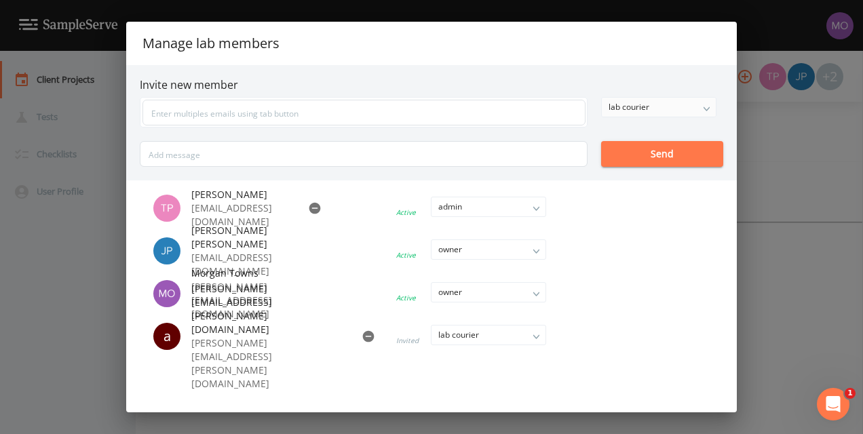
click at [707, 104] on div "lab courier" at bounding box center [659, 107] width 114 height 19
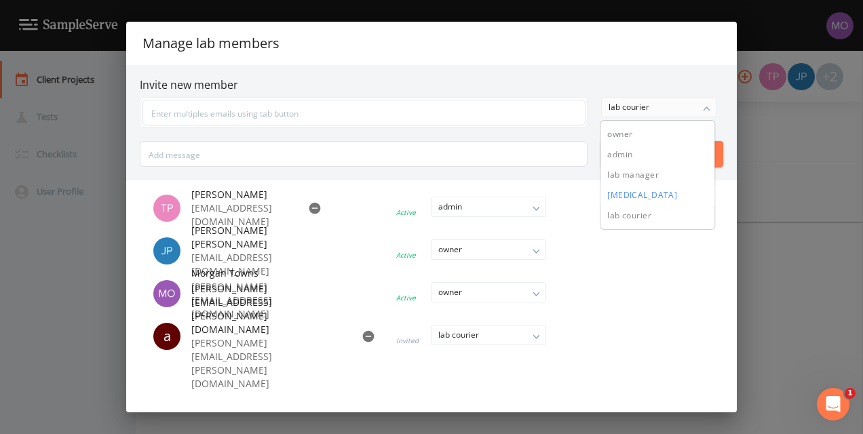
click at [665, 190] on button "lab technician" at bounding box center [658, 195] width 114 height 20
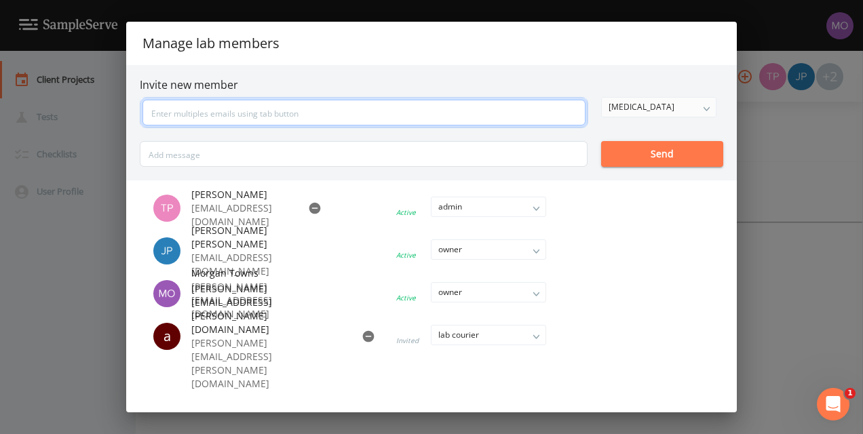
click at [441, 110] on input "text" at bounding box center [363, 113] width 443 height 26
type input "joshua.collins@inframark.com"
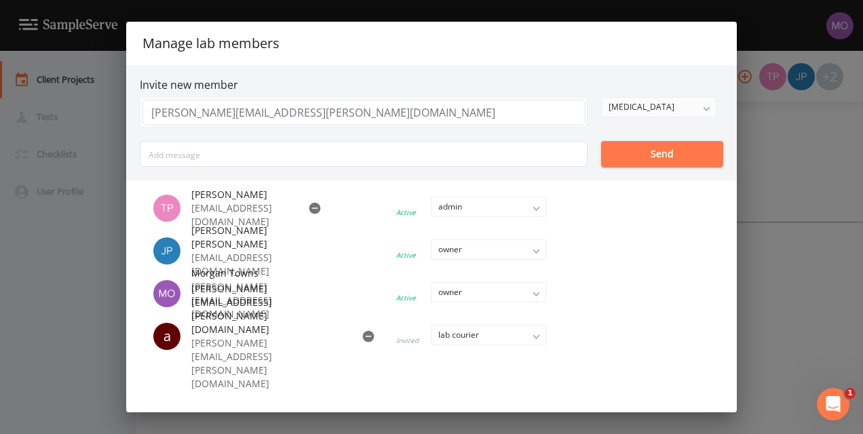
click at [658, 149] on button "Send" at bounding box center [662, 154] width 122 height 26
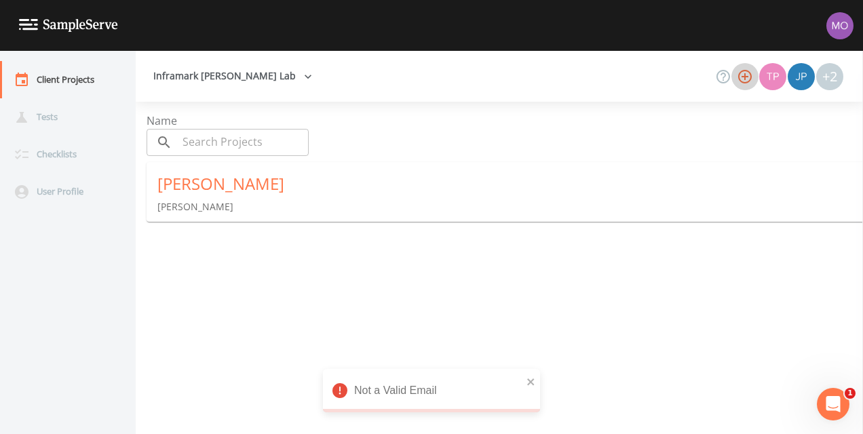
click at [744, 72] on icon "button" at bounding box center [745, 77] width 16 height 16
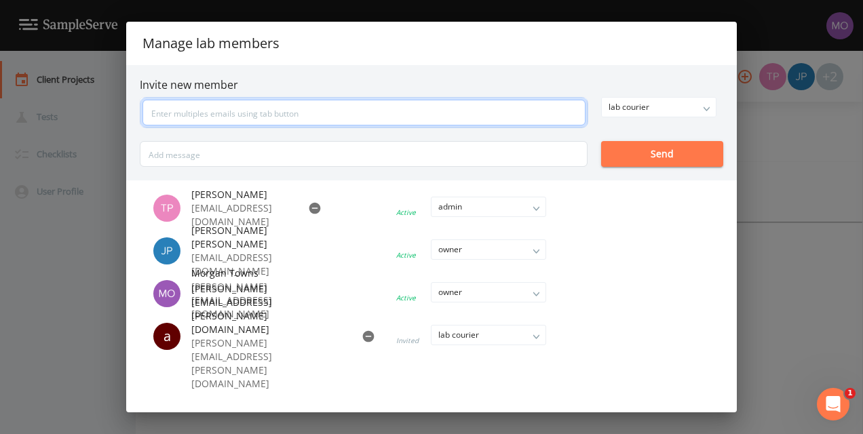
click at [512, 104] on input "text" at bounding box center [363, 113] width 443 height 26
type input "jphillips@inframark.com"
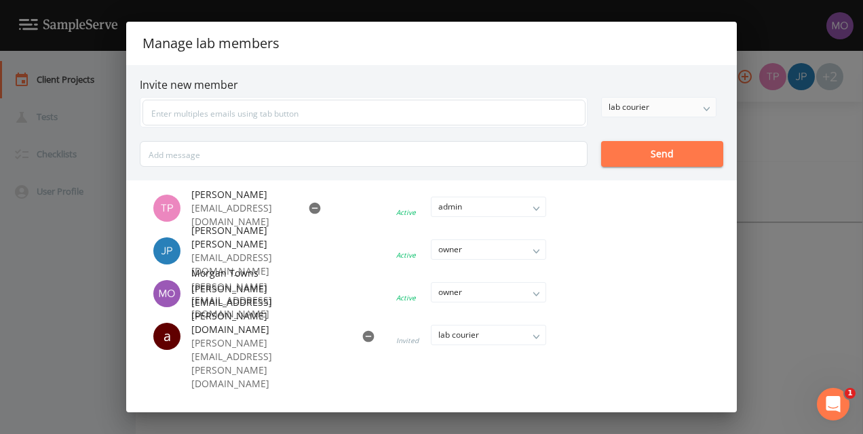
click at [694, 107] on div "lab courier" at bounding box center [659, 107] width 114 height 19
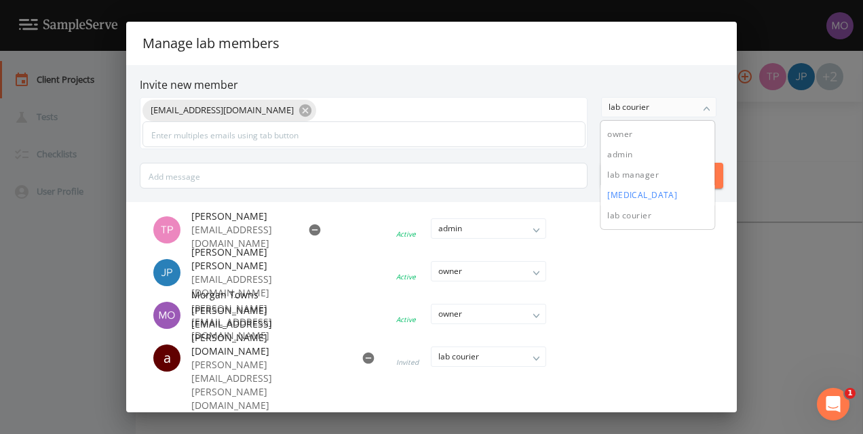
click at [654, 192] on button "lab technician" at bounding box center [658, 195] width 114 height 20
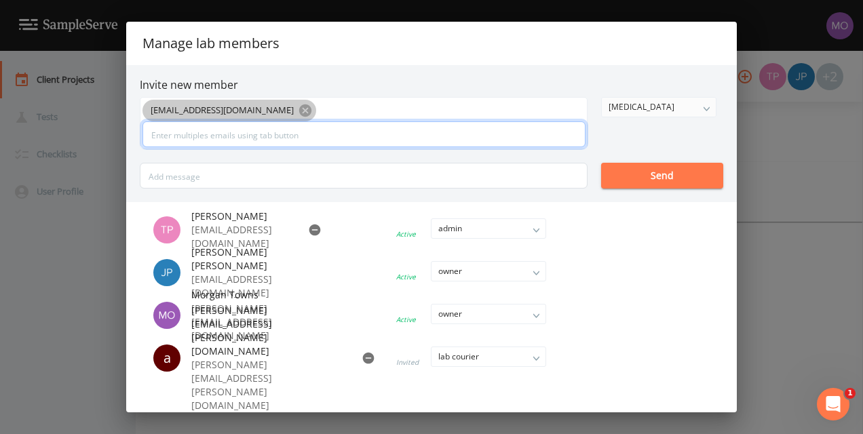
click at [328, 129] on input "text" at bounding box center [363, 134] width 443 height 26
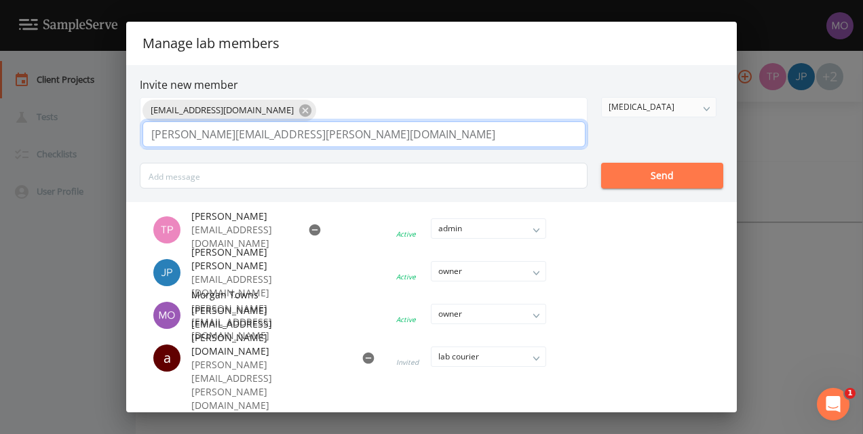
type input "william.nolan@inframark.com"
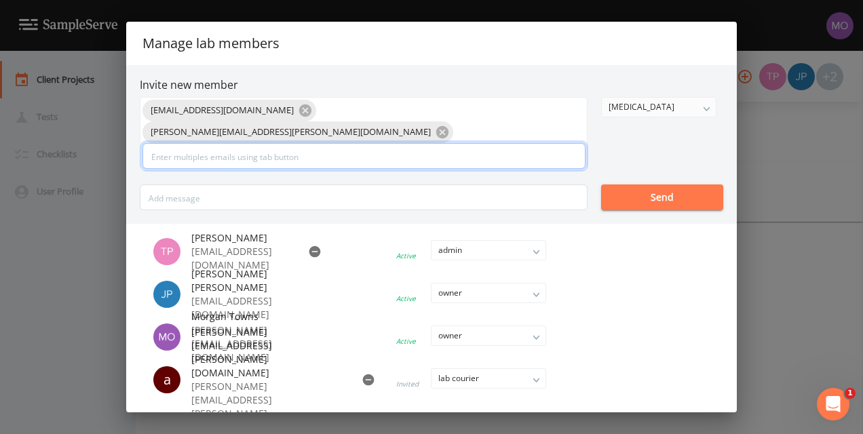
click at [373, 143] on input "text" at bounding box center [363, 156] width 443 height 26
type input "alexandria.coffman@inframark.com"
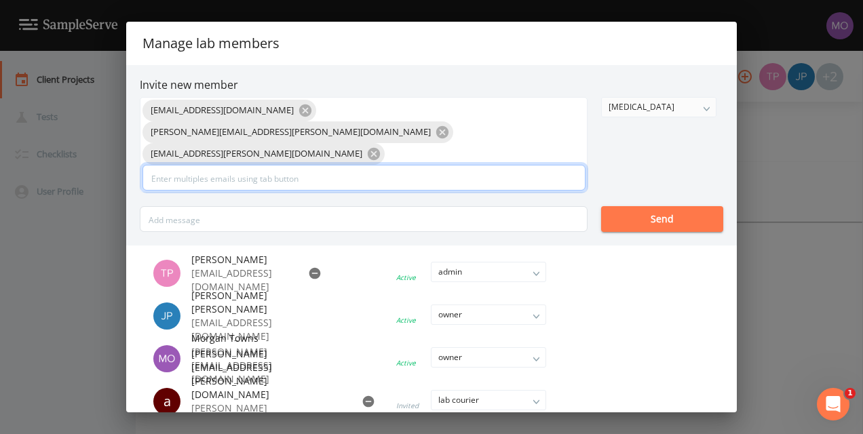
click at [328, 165] on input "text" at bounding box center [363, 178] width 443 height 26
type input "j"
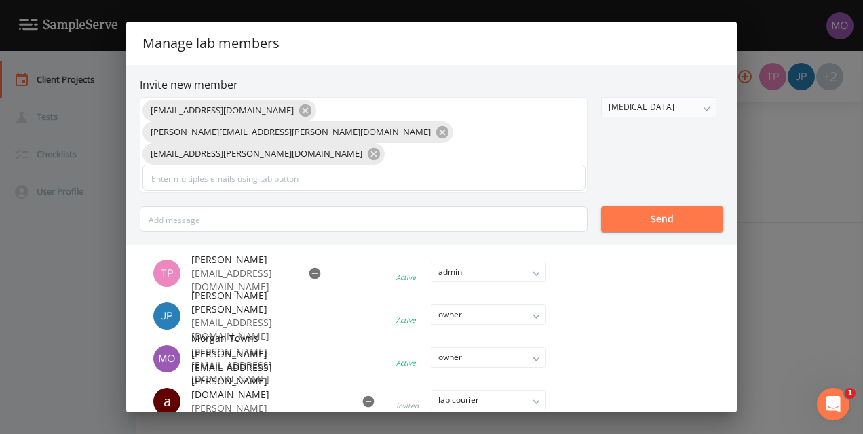
click at [619, 206] on button "Send" at bounding box center [662, 219] width 122 height 26
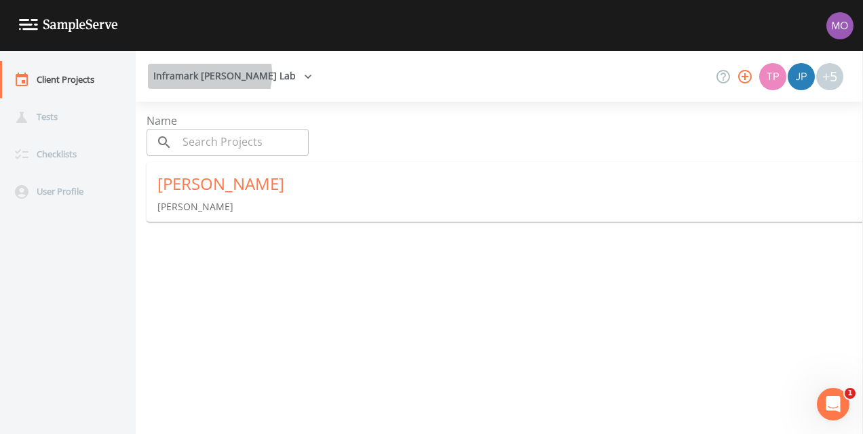
click at [194, 73] on button "Inframark [PERSON_NAME] Lab" at bounding box center [233, 76] width 170 height 25
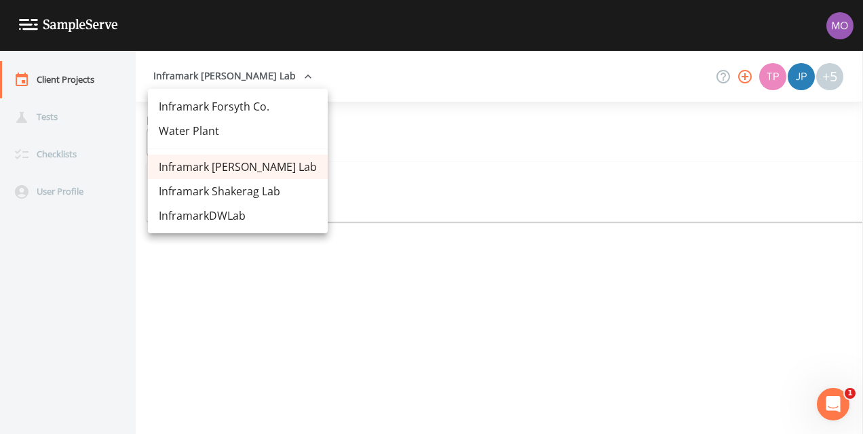
click at [197, 109] on link "Inframark Forsyth Co." at bounding box center [238, 106] width 180 height 24
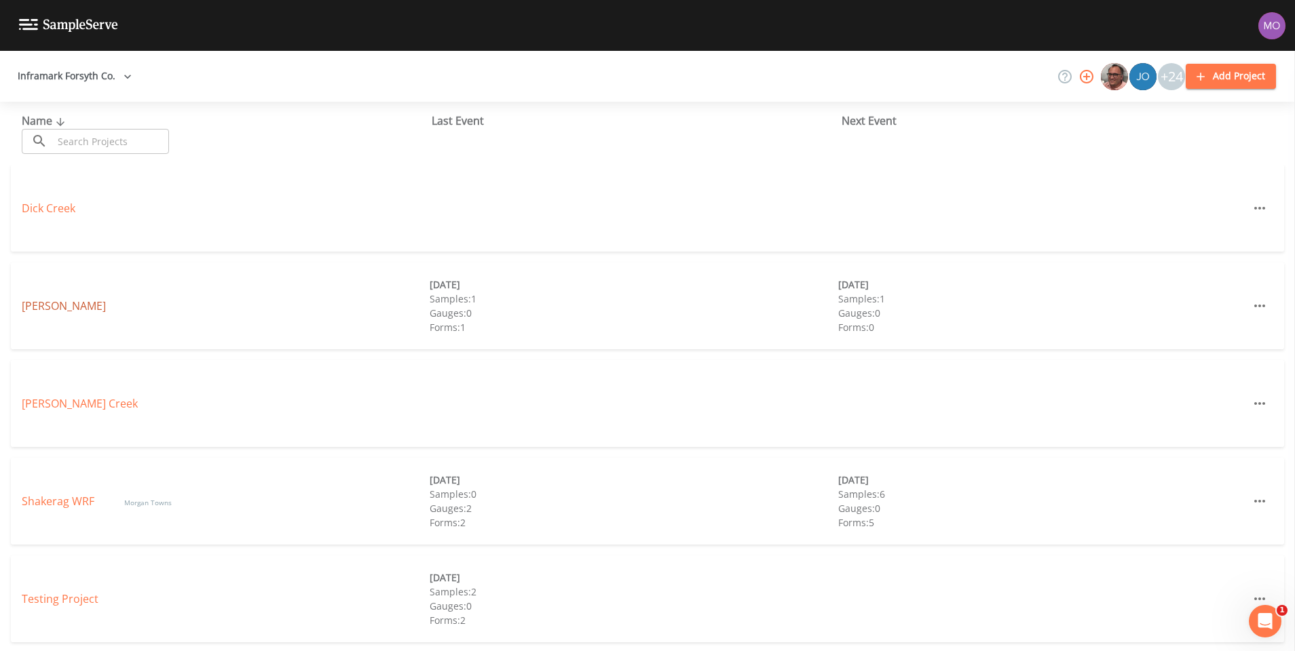
click at [36, 310] on link "[PERSON_NAME]" at bounding box center [64, 306] width 84 height 15
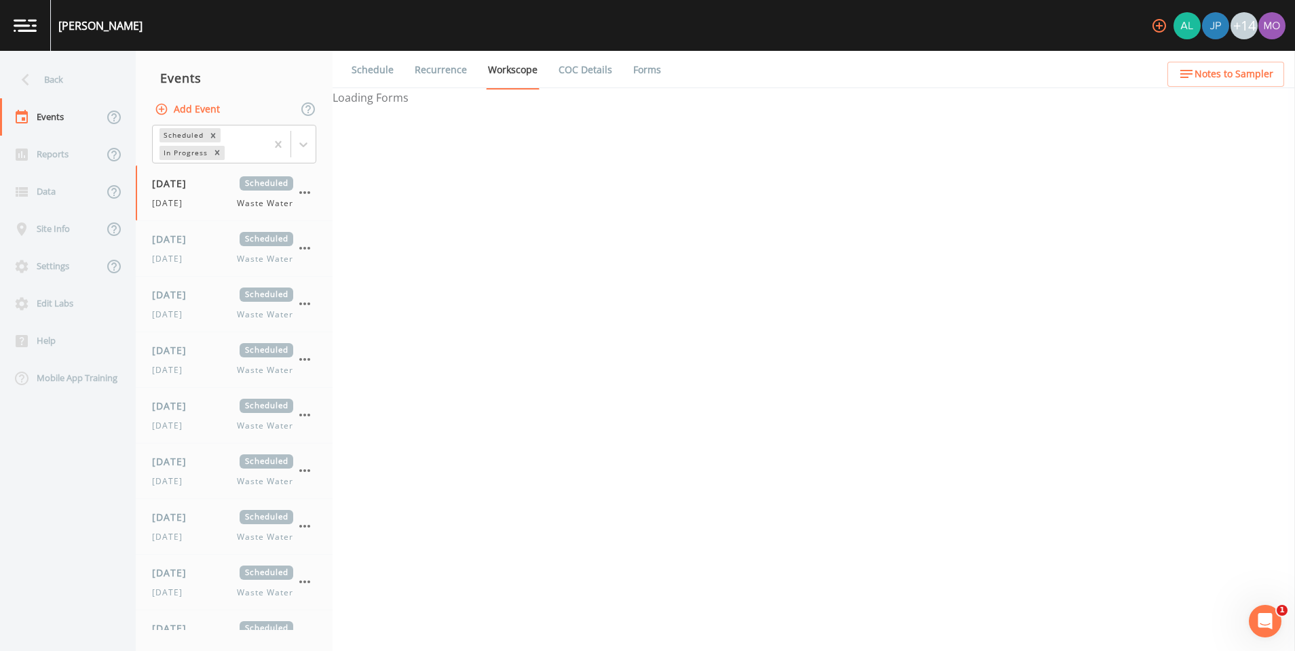
select select "092b3f94-5697-4c94-9891-da161916fdbb"
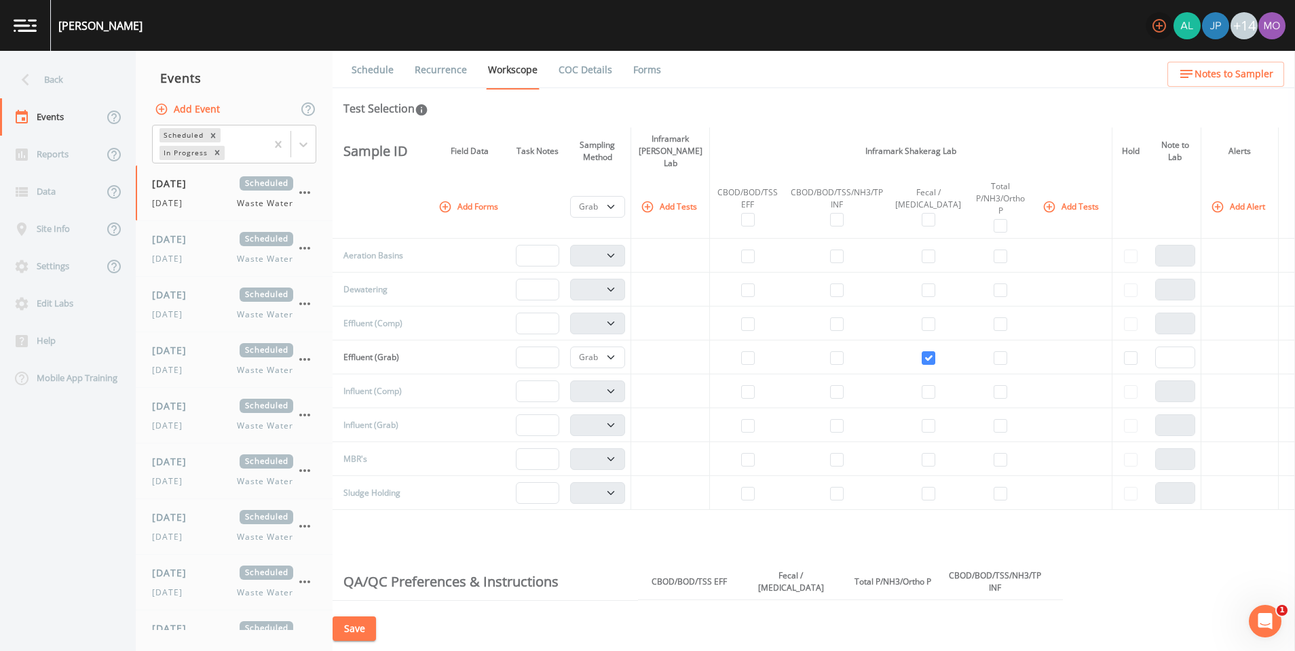
click at [1151, 22] on icon "button" at bounding box center [1159, 26] width 16 height 16
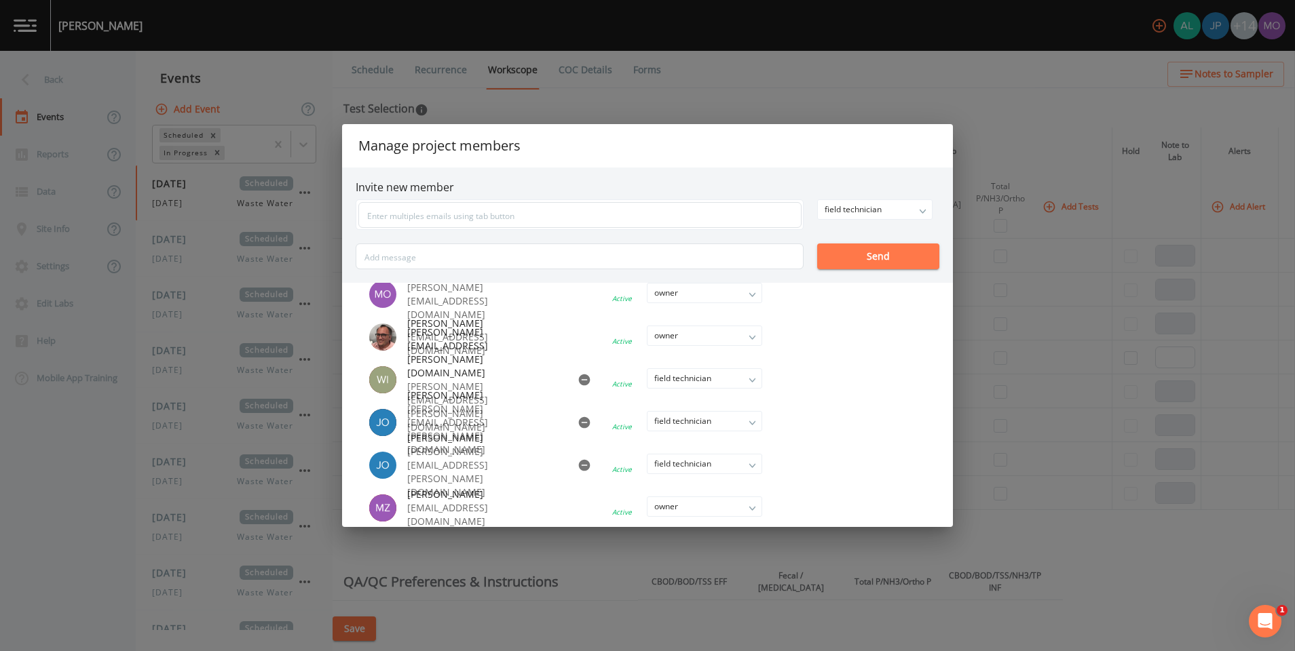
scroll to position [403, 0]
drag, startPoint x: 408, startPoint y: 429, endPoint x: 539, endPoint y: 440, distance: 131.4
click at [539, 440] on li "John Cappelletti john.cappelletti@inframark.com Active field technician owner a…" at bounding box center [579, 420] width 447 height 41
drag, startPoint x: 539, startPoint y: 440, endPoint x: 566, endPoint y: 438, distance: 27.2
click at [566, 438] on li "John Cappelletti john.cappelletti@inframark.com Active field technician owner a…" at bounding box center [579, 420] width 447 height 41
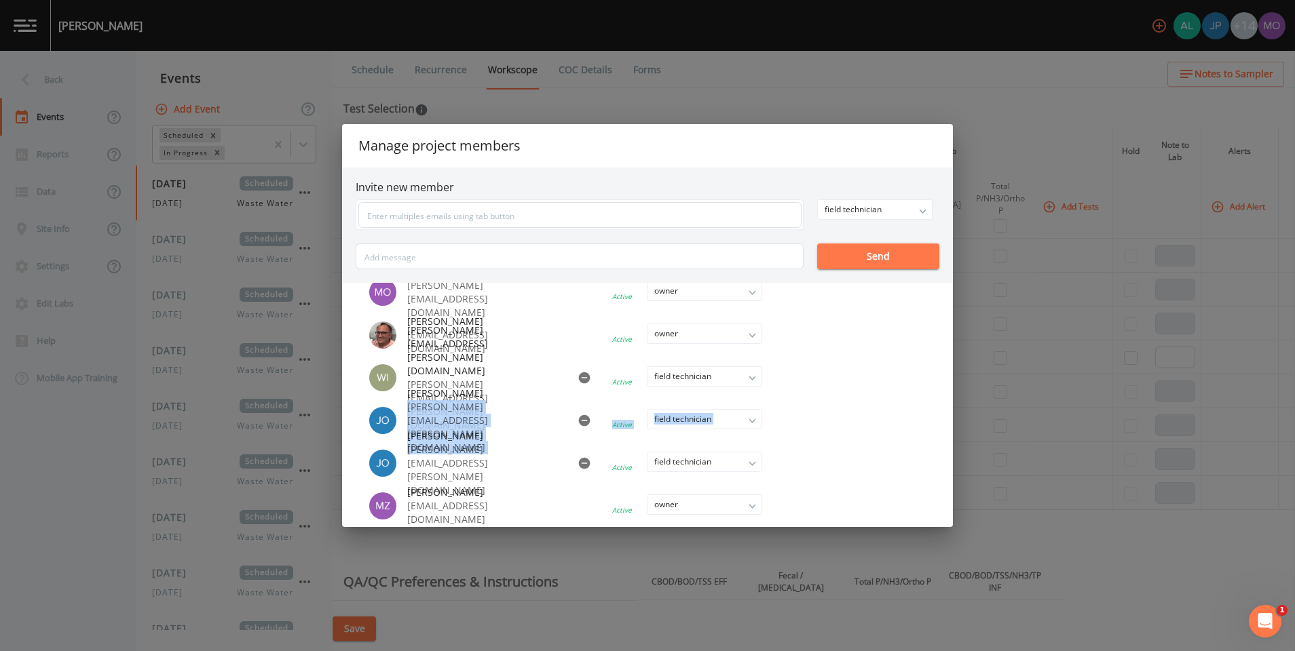
click at [561, 423] on li at bounding box center [676, 421] width 231 height 30
click at [406, 427] on div "John Cappelletti" at bounding box center [388, 420] width 38 height 27
drag, startPoint x: 406, startPoint y: 427, endPoint x: 512, endPoint y: 425, distance: 106.6
click at [512, 425] on li "John Cappelletti john.cappelletti@inframark.com Active field technician owner a…" at bounding box center [579, 420] width 447 height 41
copy ul "John Cappelletti john.cappelletti@inframark.com Active field technician owner a…"
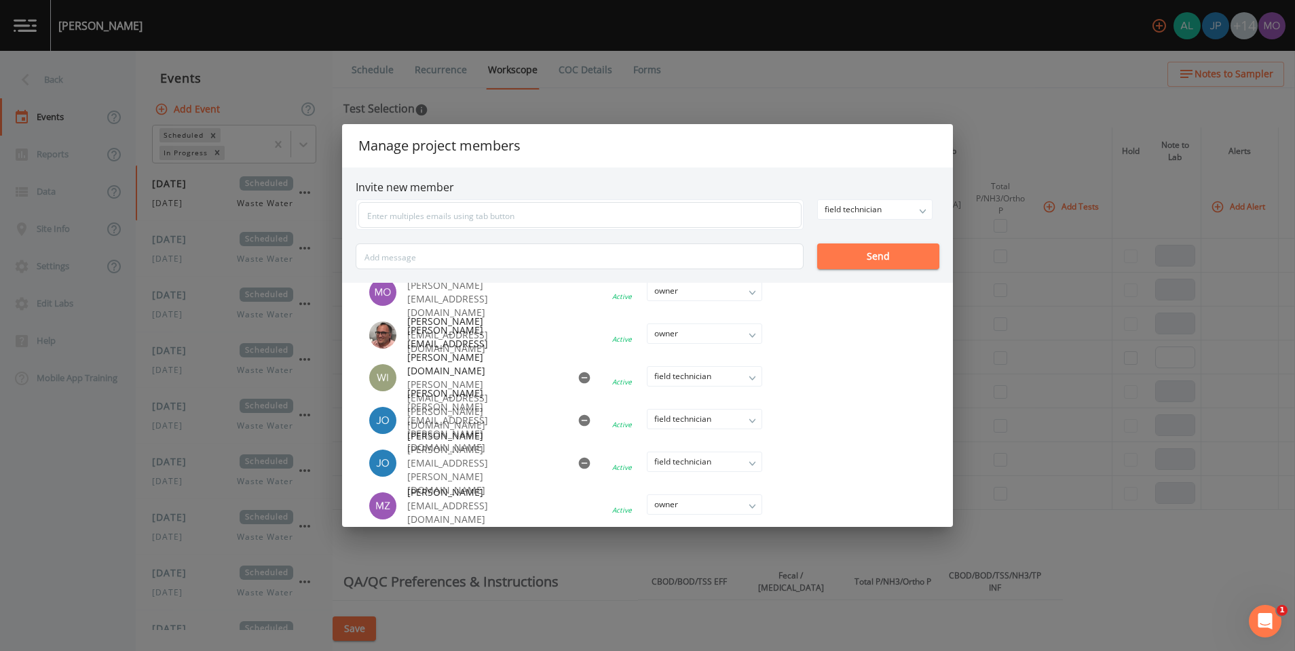
click at [558, 448] on li "Joshua Collins joshua.collins@inframark.com Active field technician owner admin…" at bounding box center [579, 463] width 447 height 41
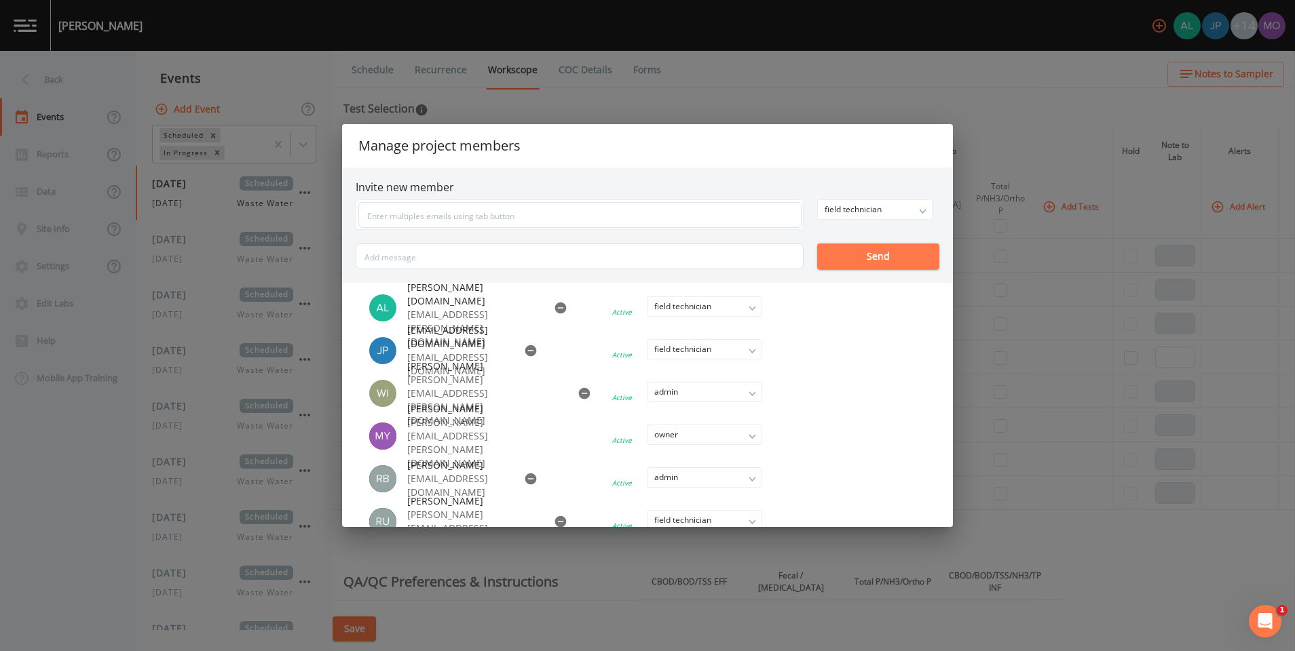
scroll to position [0, 0]
click at [978, 607] on div "Manage project members Invite new member field technician owner admin field tec…" at bounding box center [647, 325] width 1295 height 651
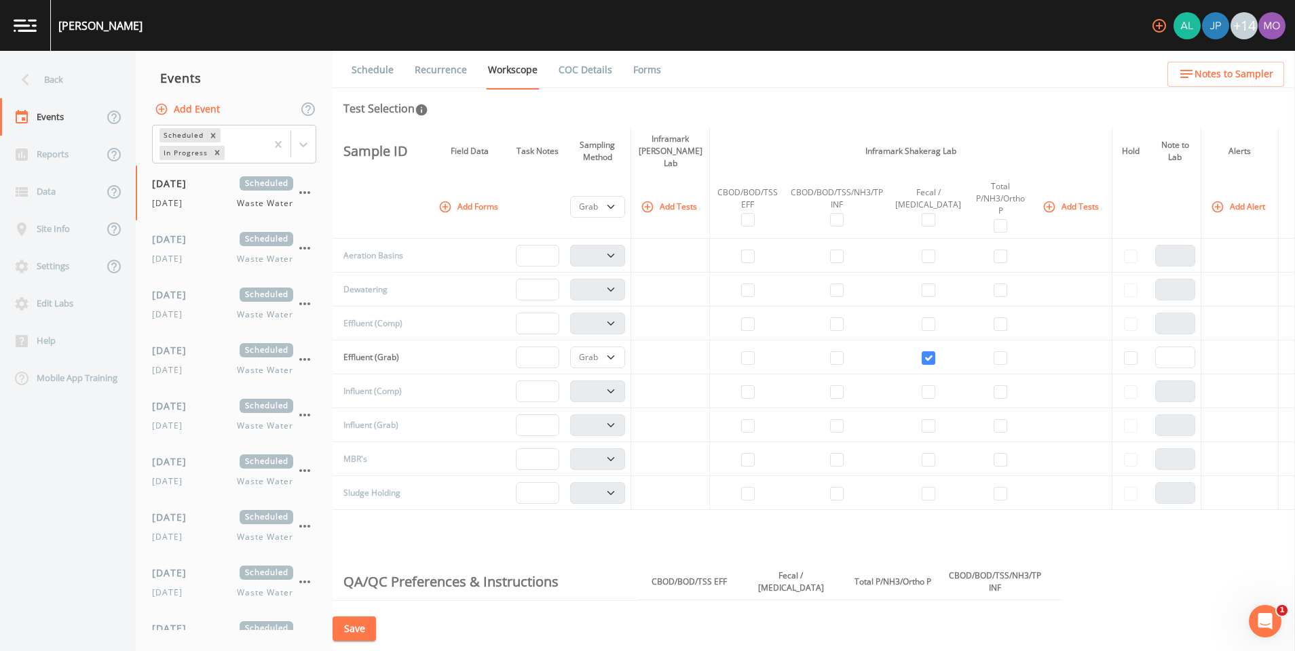
click at [23, 18] on link at bounding box center [25, 25] width 51 height 51
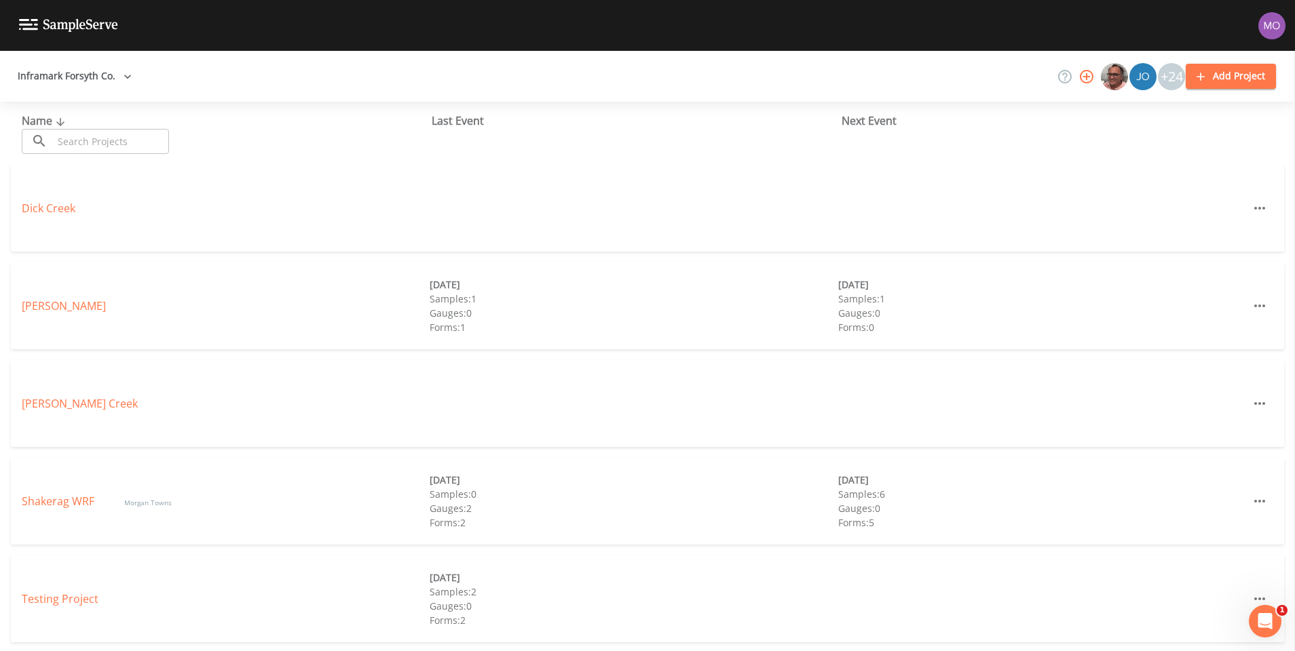
click at [86, 81] on button "Inframark Forsyth Co." at bounding box center [74, 76] width 125 height 25
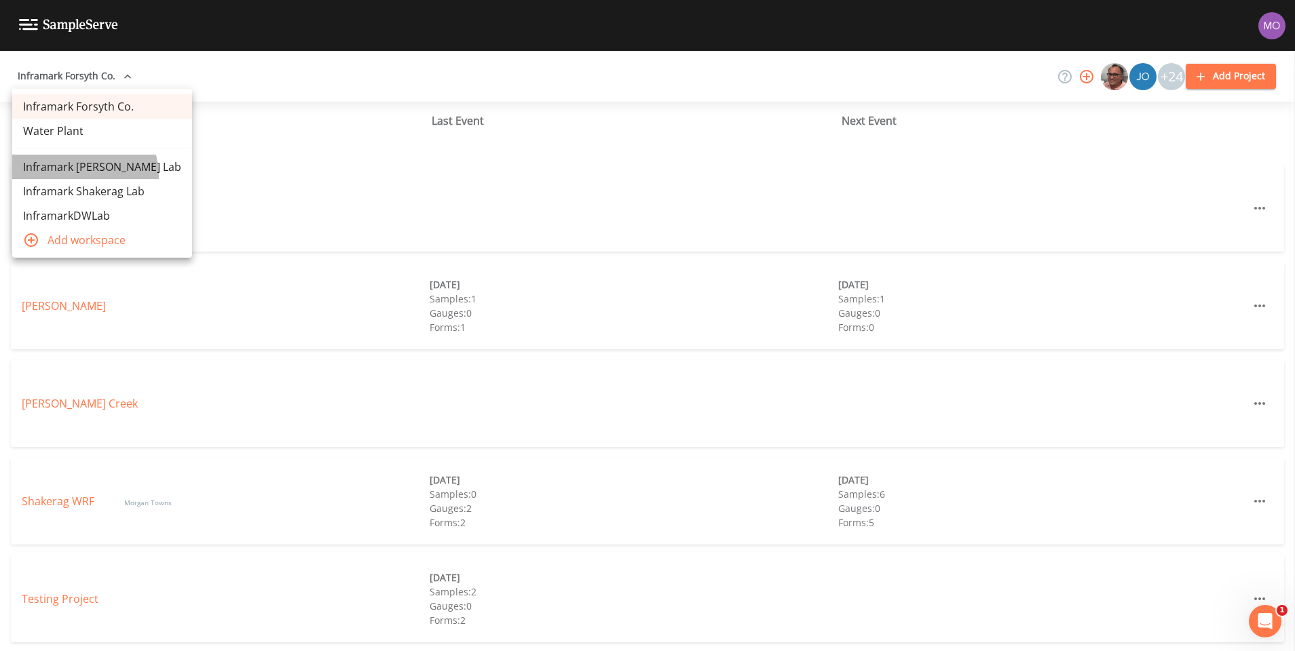
click at [82, 176] on link "Inframark [PERSON_NAME] Lab" at bounding box center [102, 167] width 180 height 24
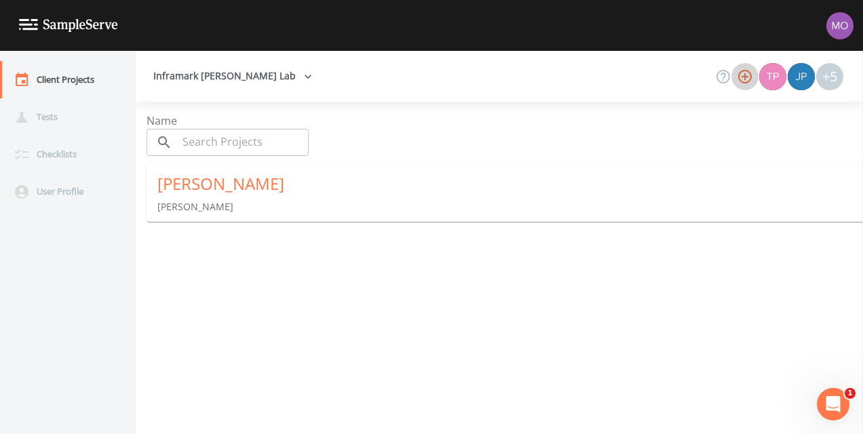
click at [747, 81] on icon "button" at bounding box center [745, 77] width 16 height 16
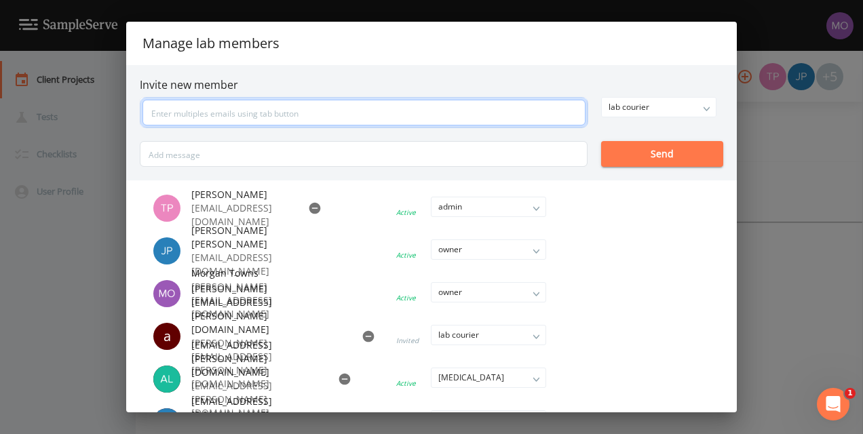
click at [208, 100] on input "text" at bounding box center [363, 113] width 443 height 26
paste input "John Cappelletti john.cappelletti@inframark.com Active field technician"
click at [231, 113] on input "John Cappelletti john.cappelletti@inframark.com" at bounding box center [363, 113] width 443 height 26
click at [154, 109] on input "john.cappelletti@inframark.com" at bounding box center [363, 113] width 443 height 26
type input "john.cappelletti@inframark.com"
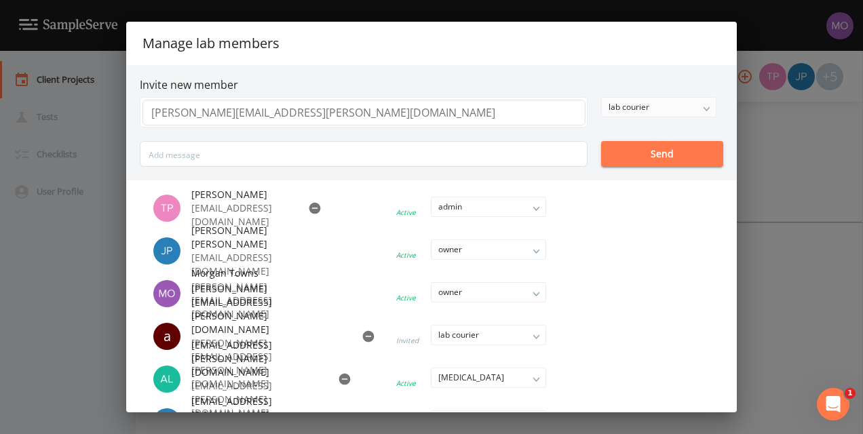
click at [705, 107] on div "lab courier" at bounding box center [659, 107] width 114 height 19
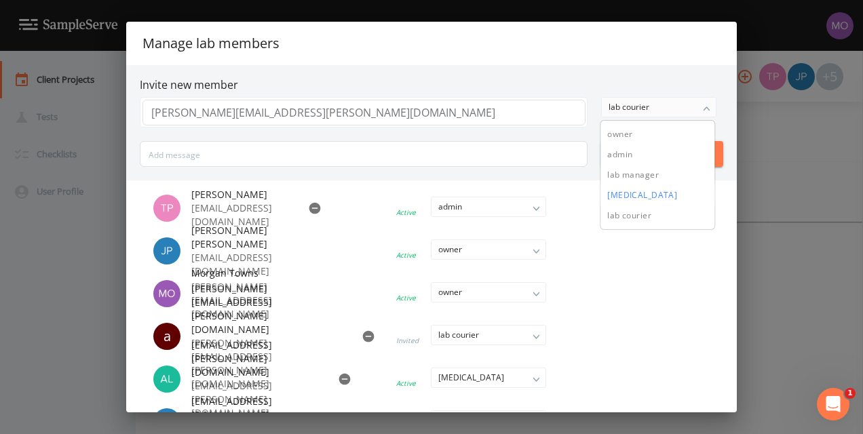
click at [660, 190] on button "lab technician" at bounding box center [658, 195] width 114 height 20
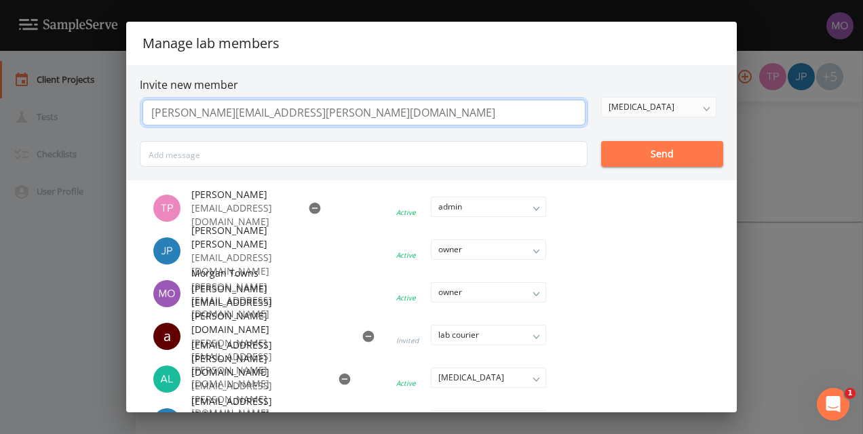
click at [440, 108] on input "john.cappelletti@inframark.com" at bounding box center [363, 113] width 443 height 26
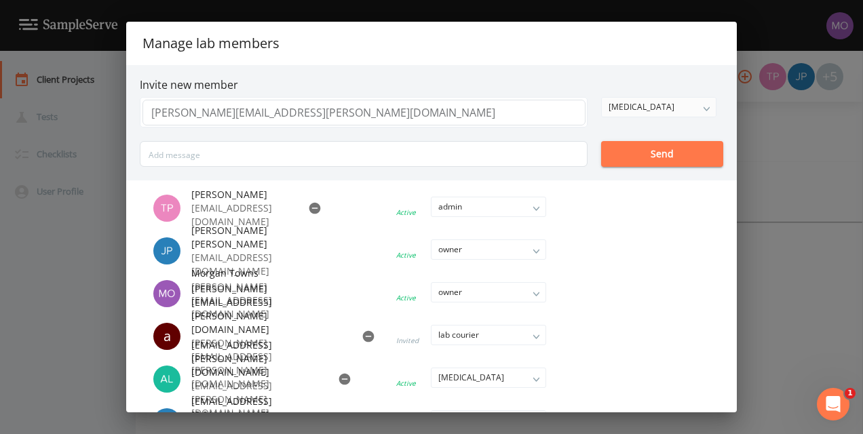
click at [641, 153] on button "Send" at bounding box center [662, 154] width 122 height 26
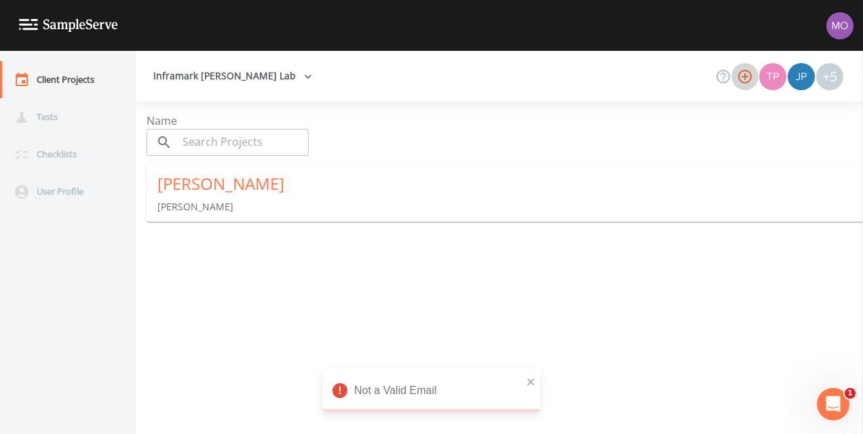
click at [745, 73] on icon "button" at bounding box center [745, 77] width 16 height 16
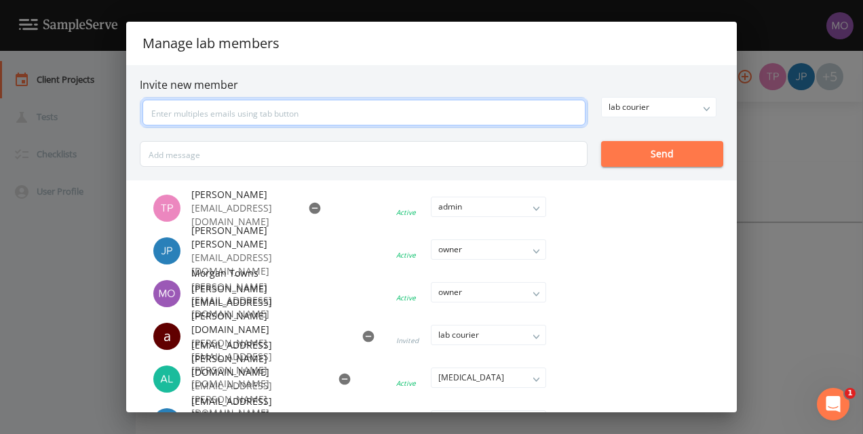
click at [200, 115] on input "text" at bounding box center [363, 113] width 443 height 26
type input "john.cappelletti@inframark.com"
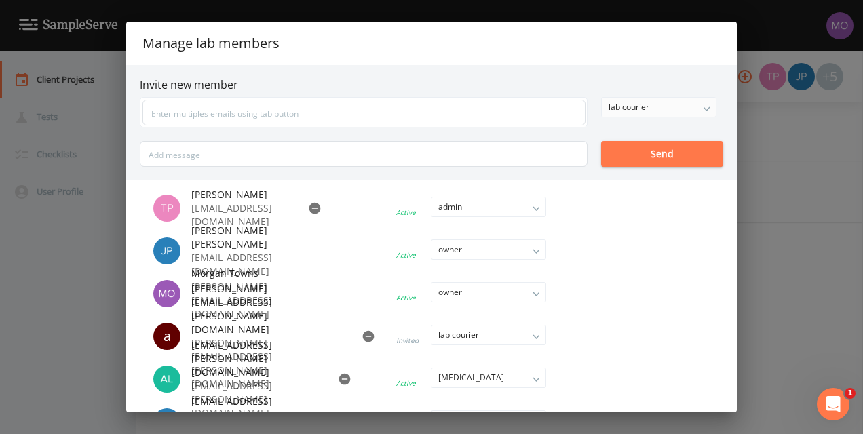
click at [660, 106] on div "lab courier" at bounding box center [659, 107] width 114 height 19
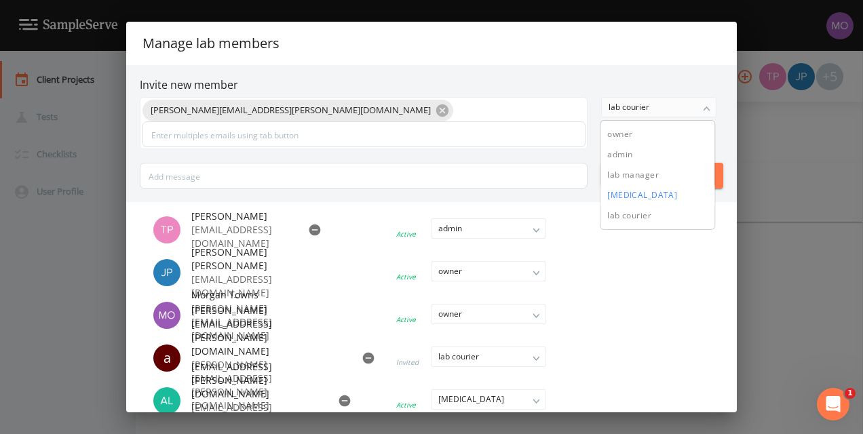
click at [633, 188] on button "lab technician" at bounding box center [658, 195] width 114 height 20
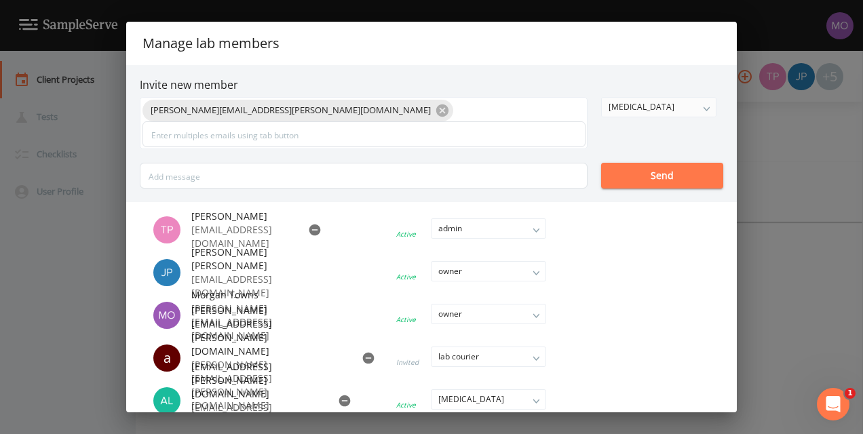
click at [634, 173] on button "Send" at bounding box center [662, 176] width 122 height 26
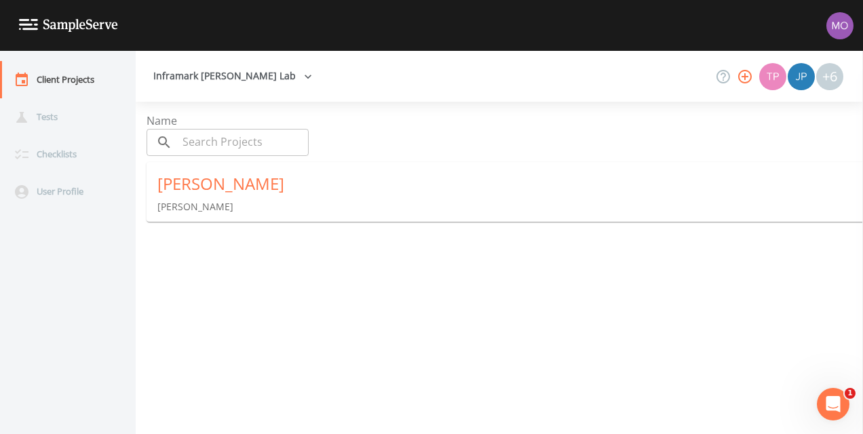
click at [301, 70] on icon "button" at bounding box center [308, 77] width 14 height 14
